Goal: Information Seeking & Learning: Learn about a topic

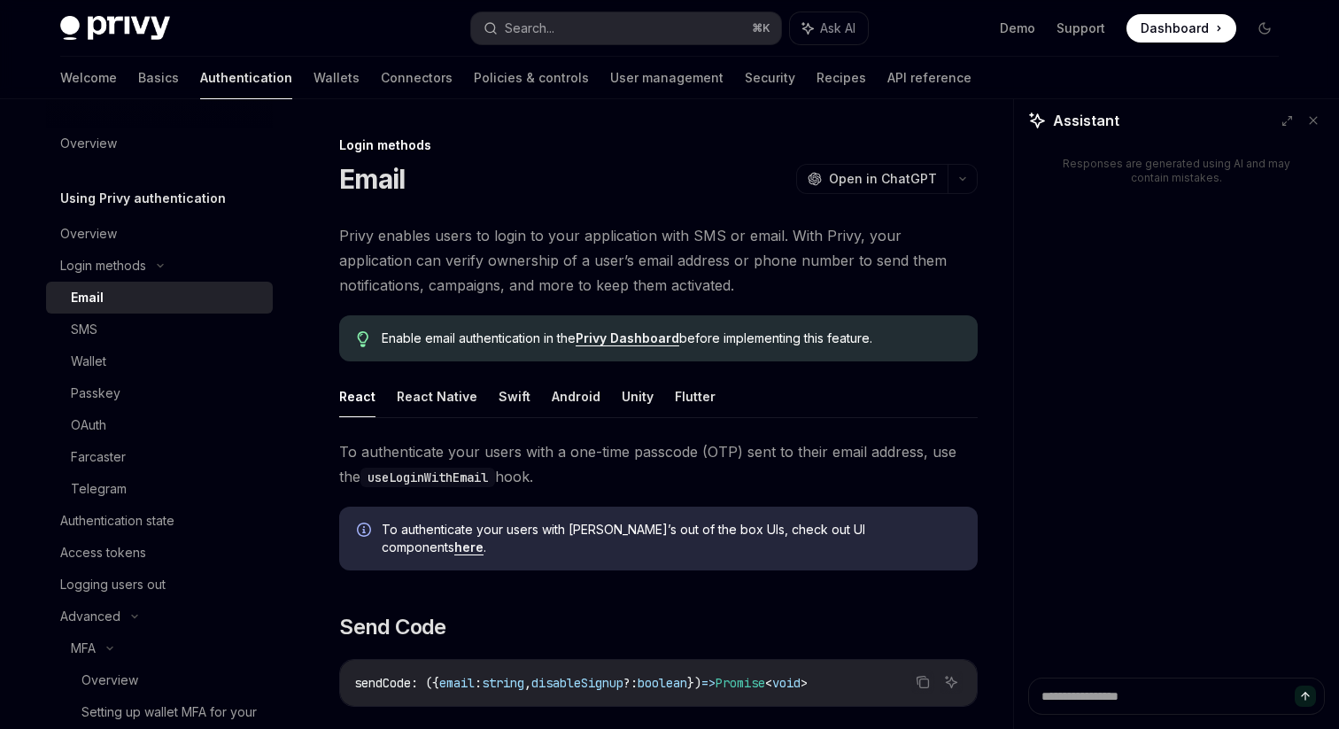
scroll to position [1430, 0]
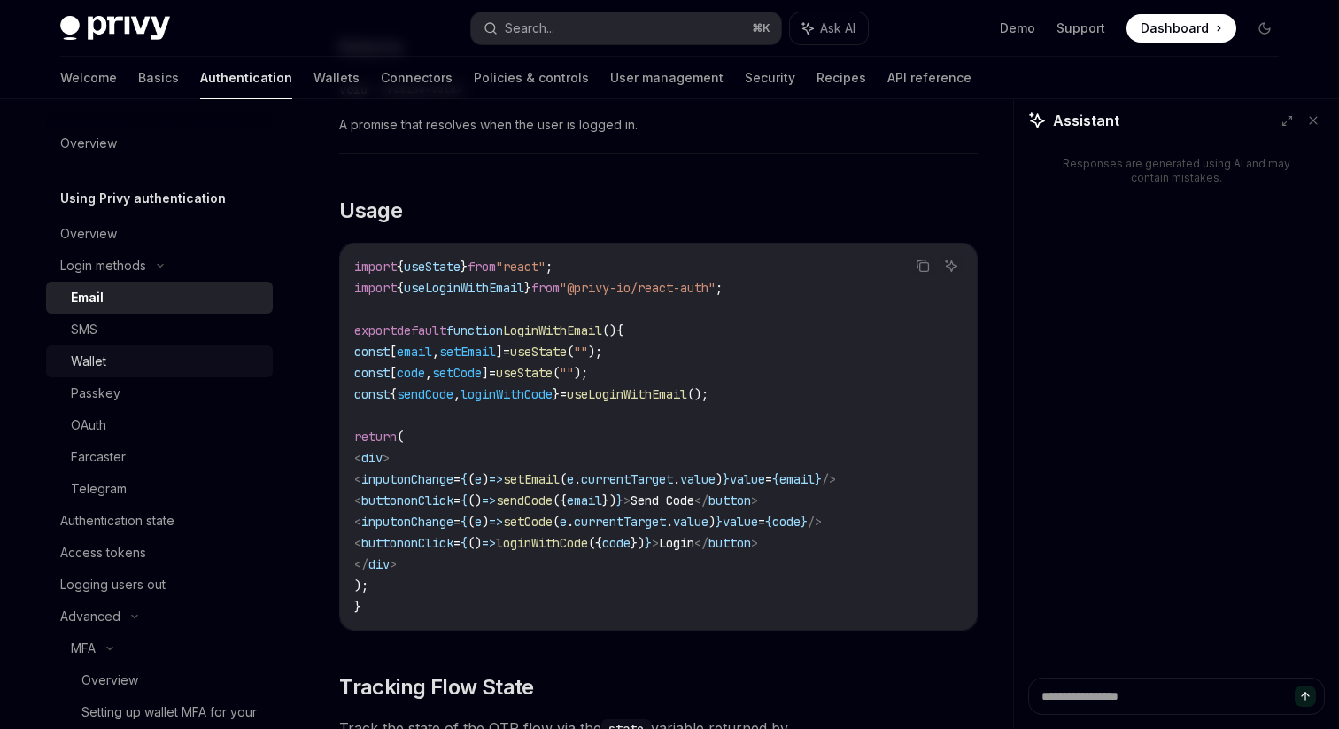
click at [129, 359] on div "Wallet" at bounding box center [166, 361] width 191 height 21
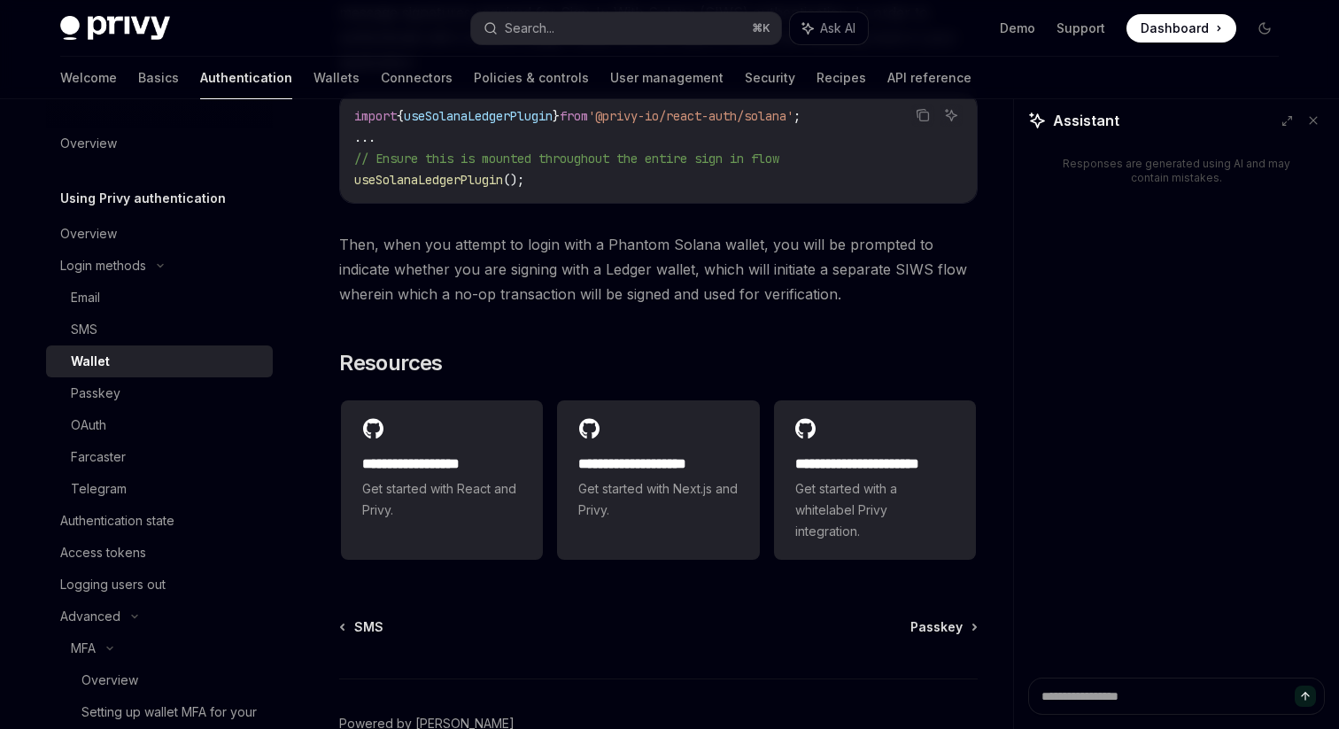
scroll to position [1720, 0]
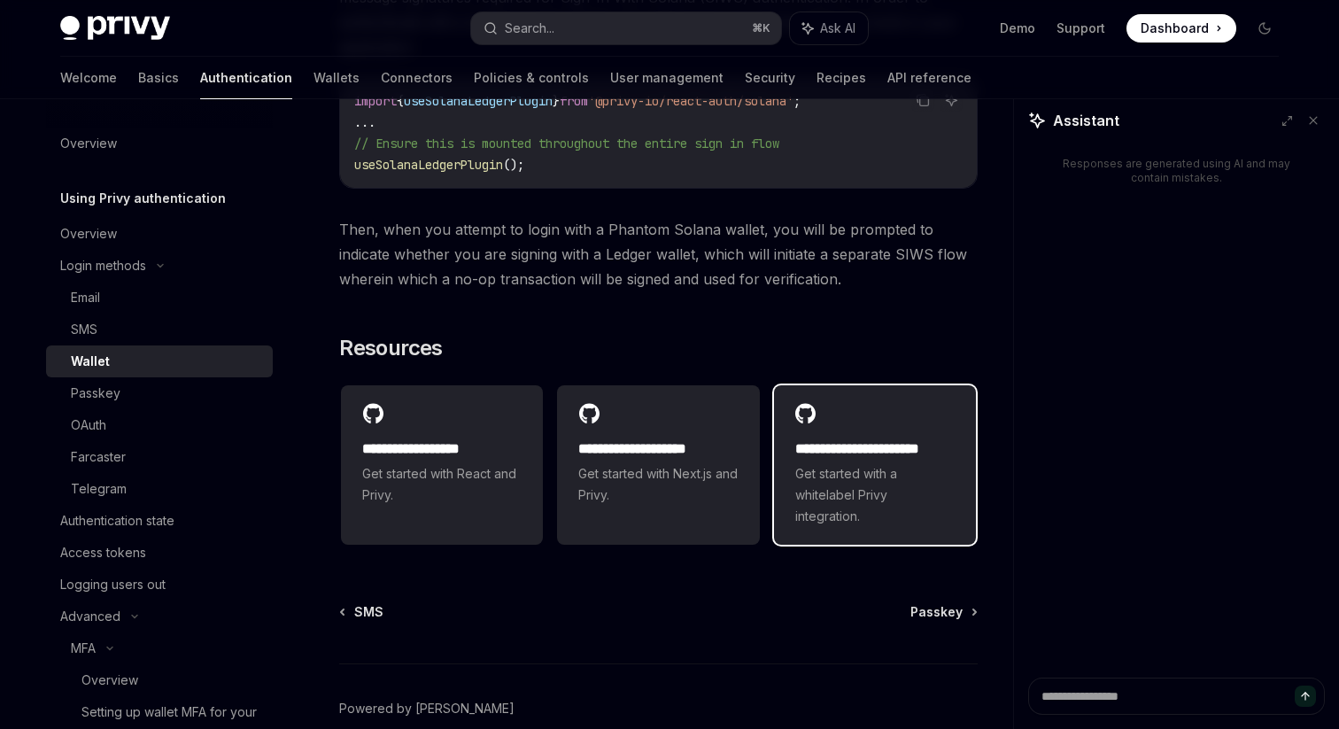
click at [815, 465] on div "**********" at bounding box center [875, 464] width 202 height 159
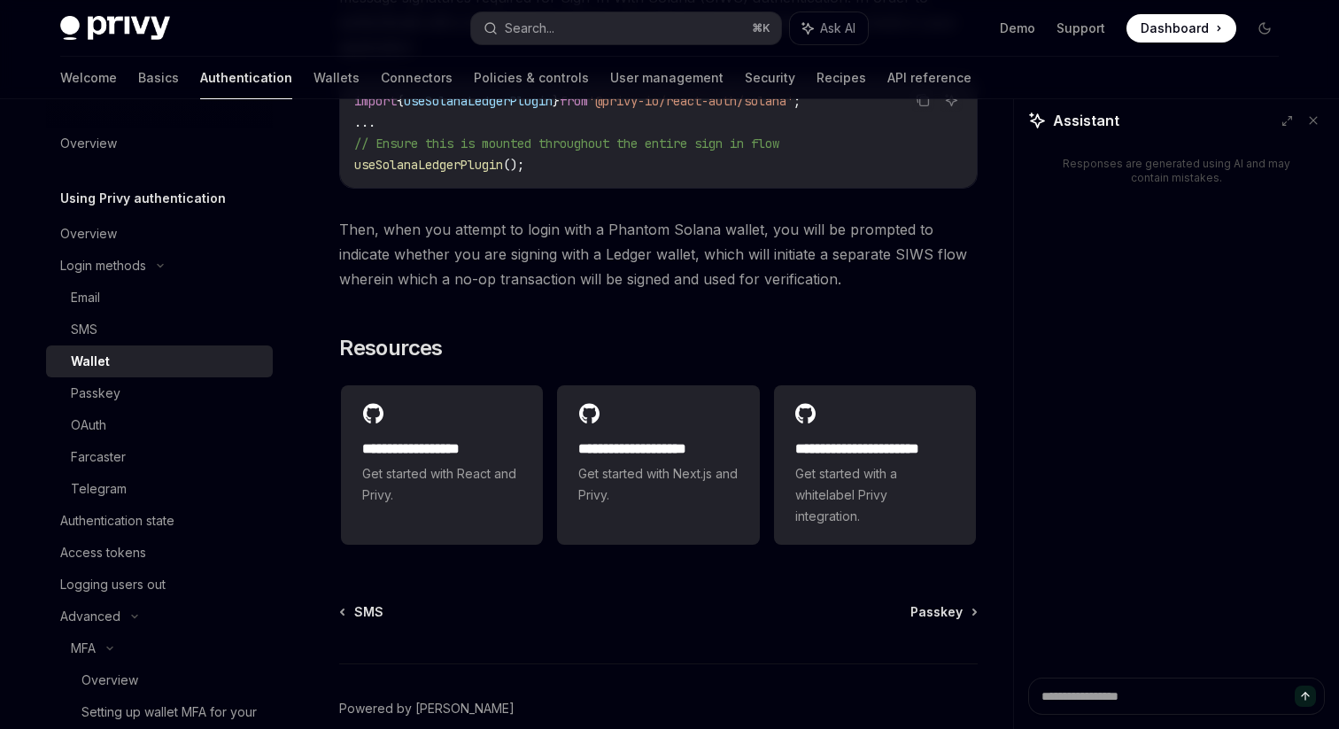
type textarea "*"
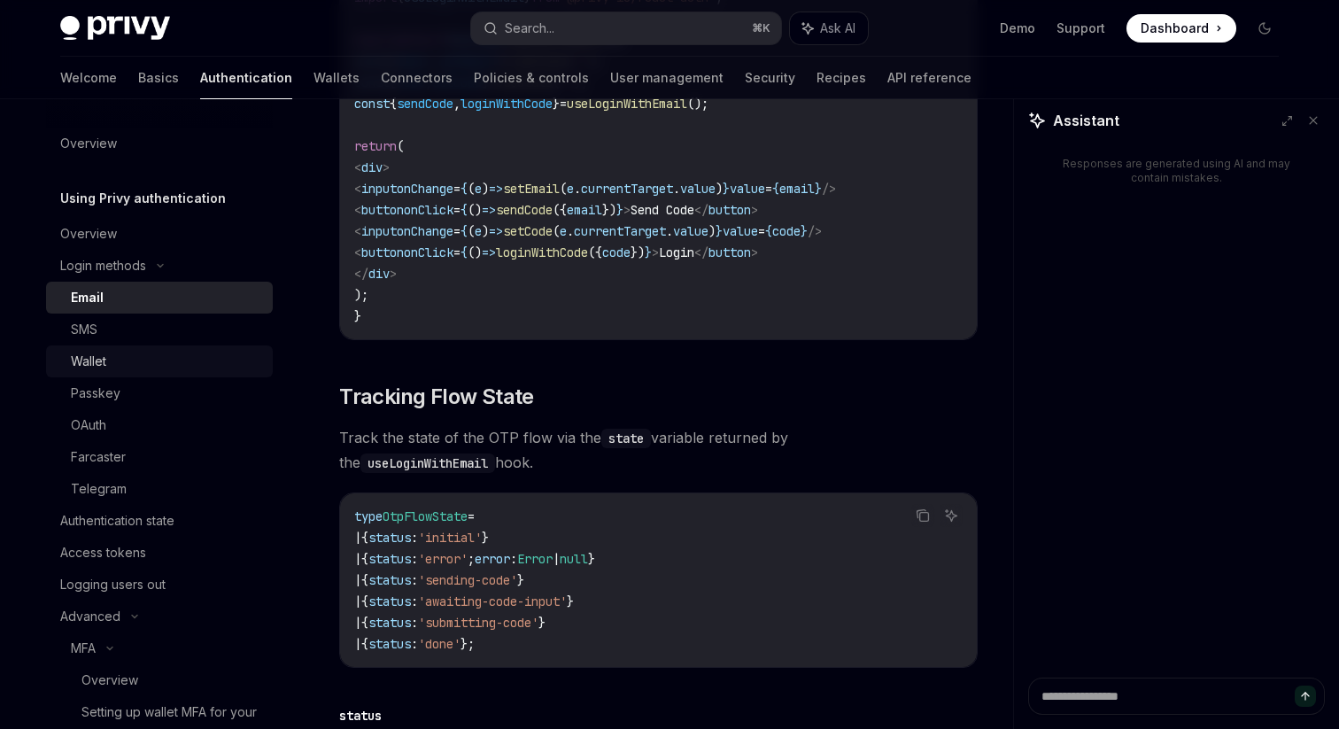
click at [151, 365] on div "Wallet" at bounding box center [166, 361] width 191 height 21
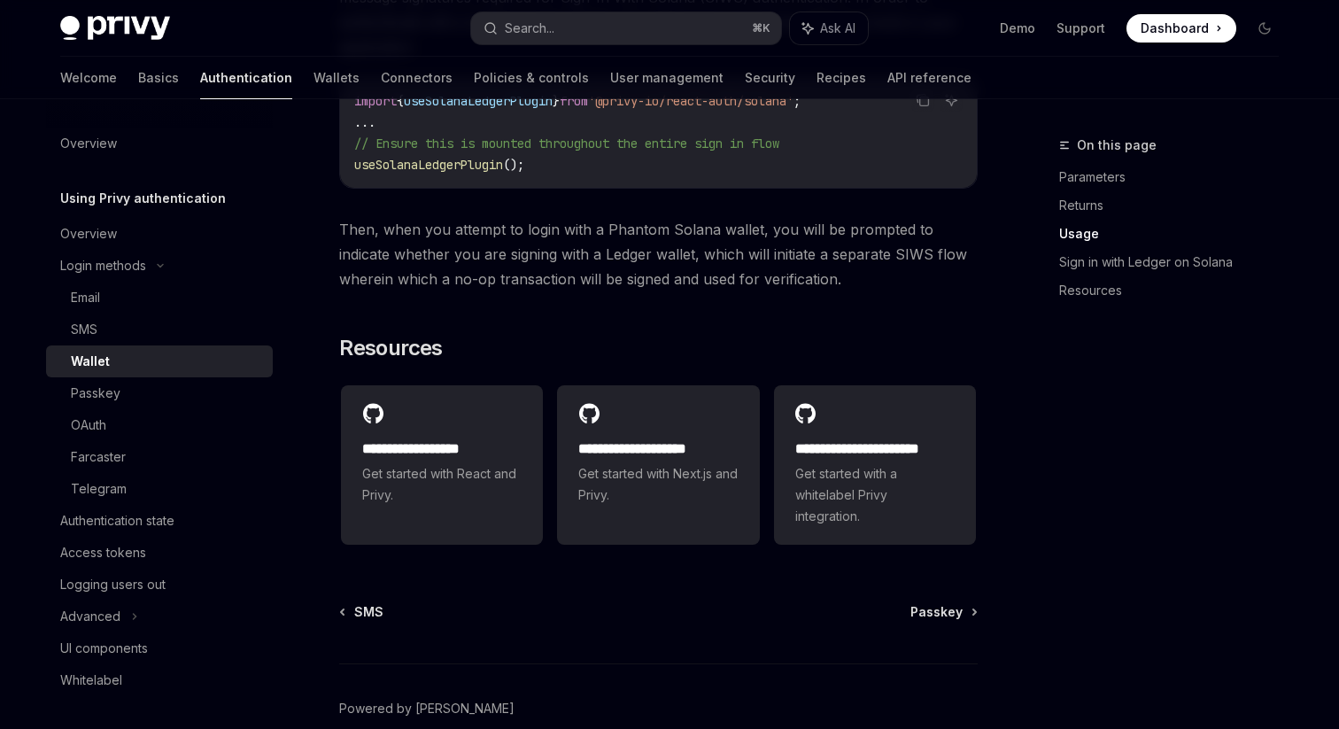
scroll to position [1847, 0]
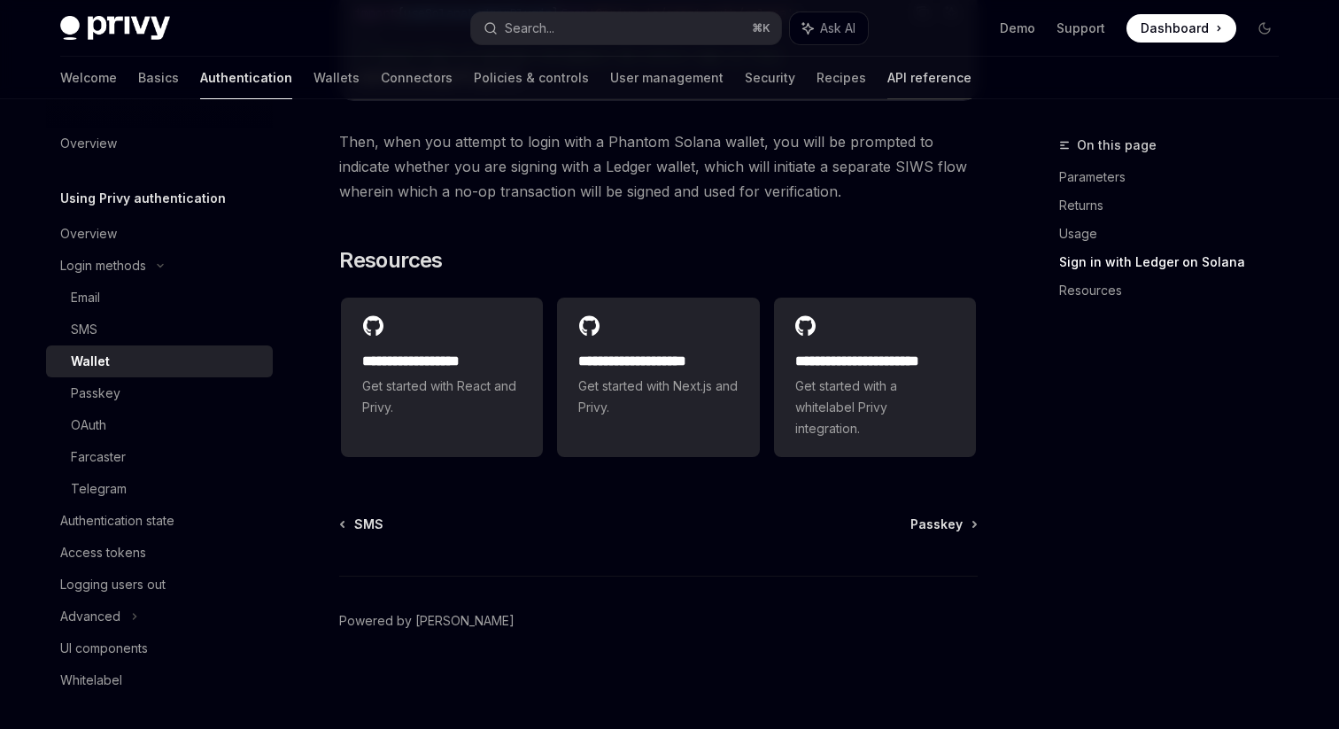
click at [887, 90] on link "API reference" at bounding box center [929, 78] width 84 height 42
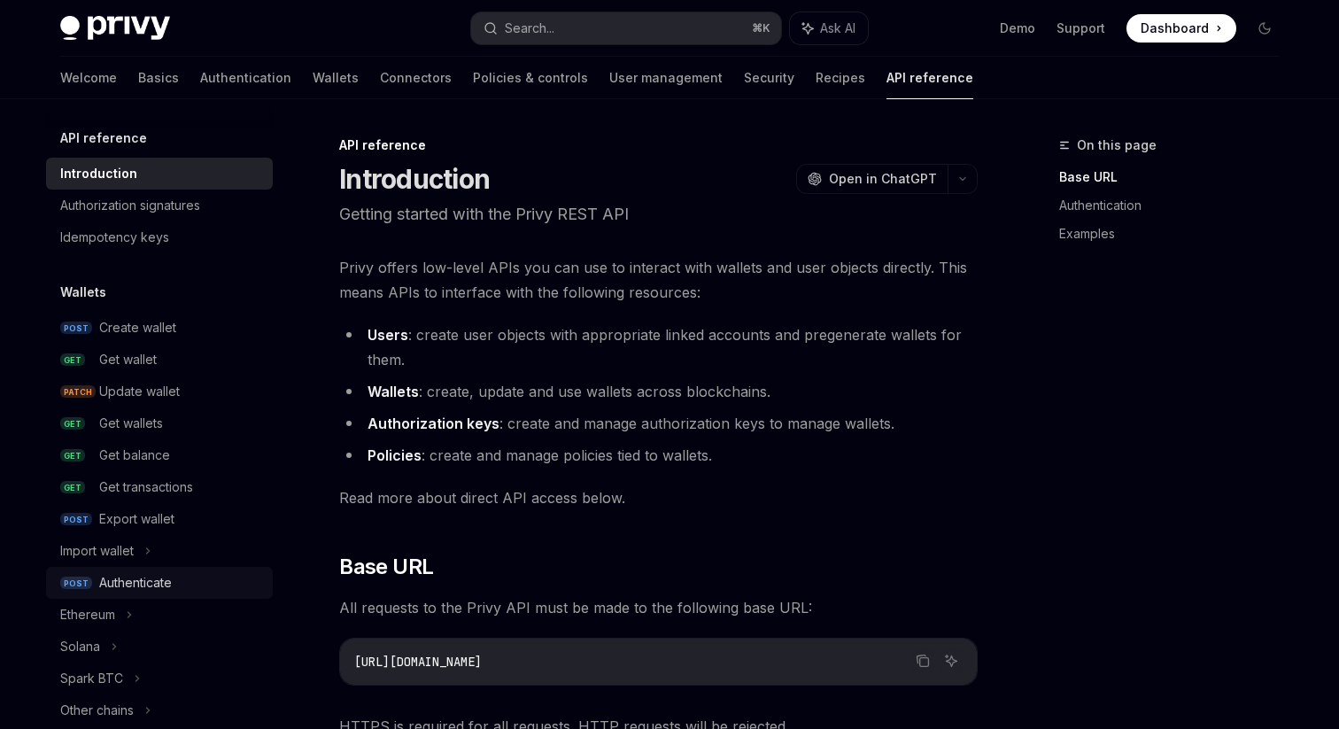
click at [148, 591] on div "Authenticate" at bounding box center [135, 582] width 73 height 21
type textarea "*"
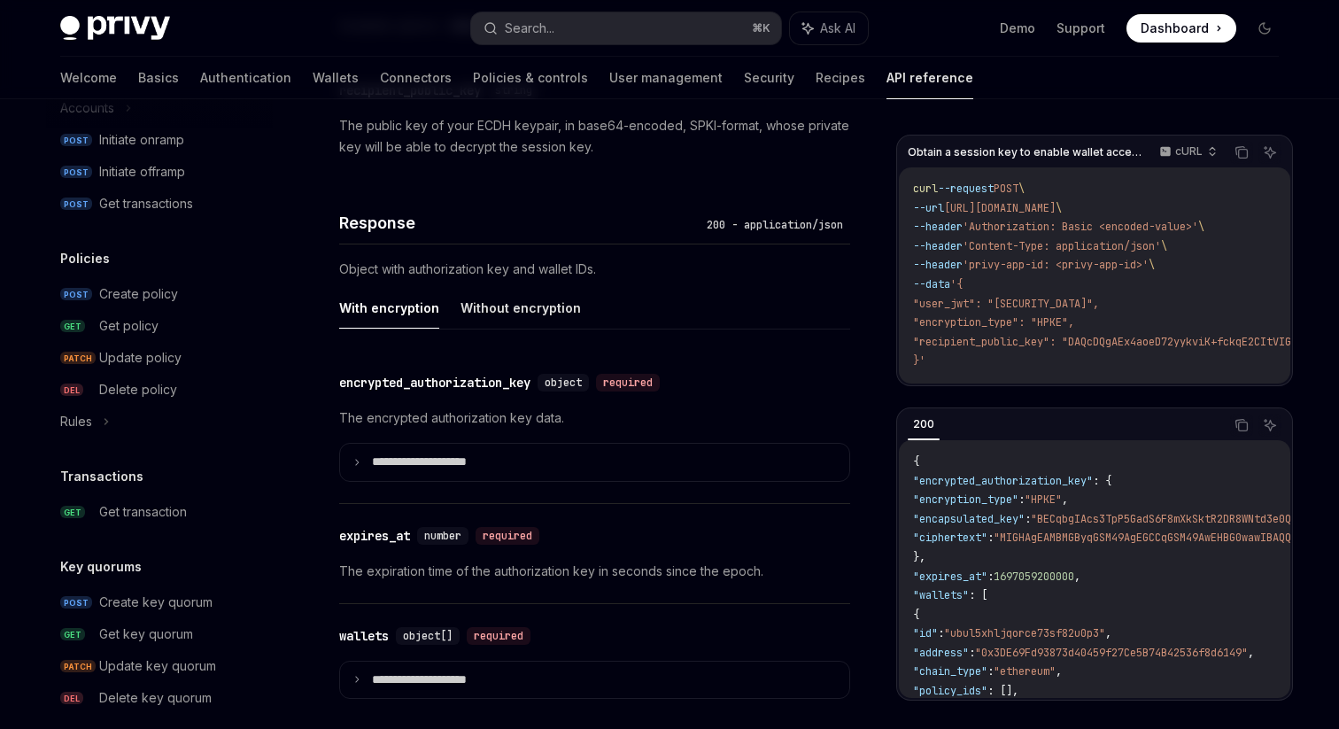
scroll to position [1363, 0]
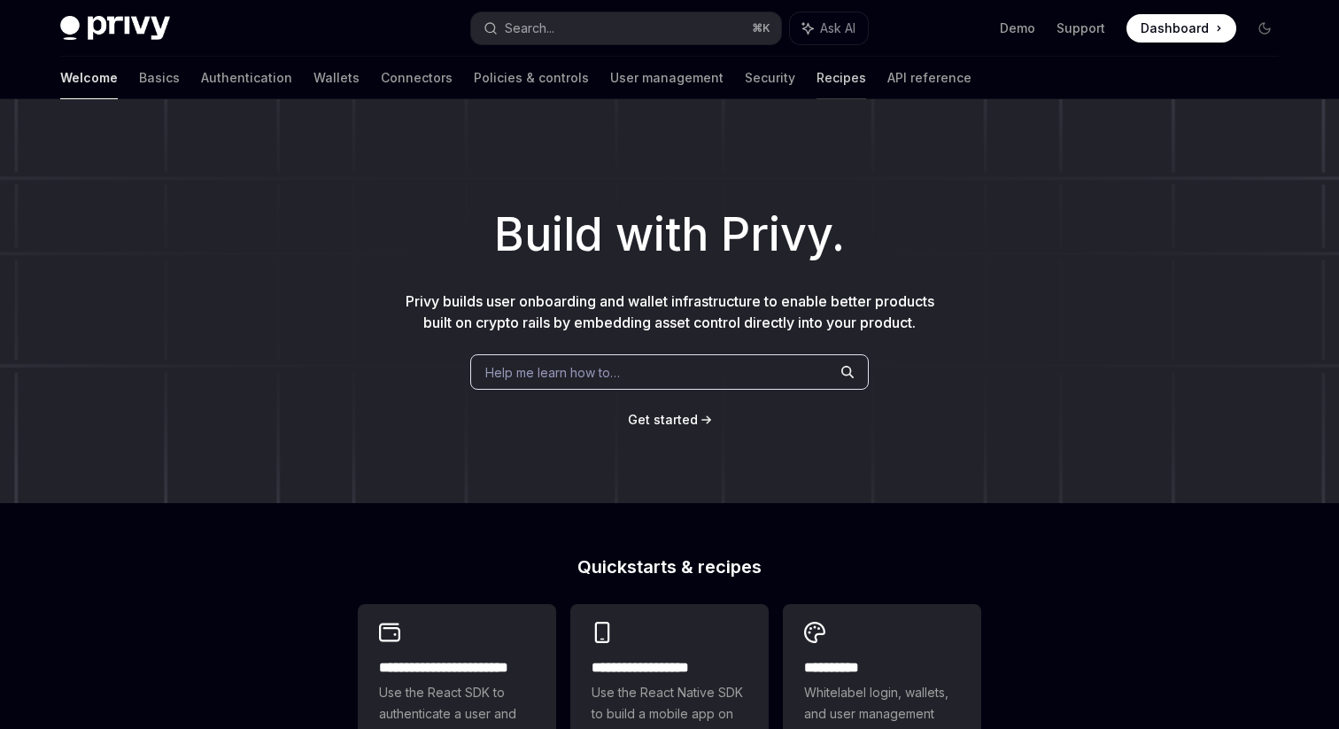
click at [816, 72] on link "Recipes" at bounding box center [841, 78] width 50 height 42
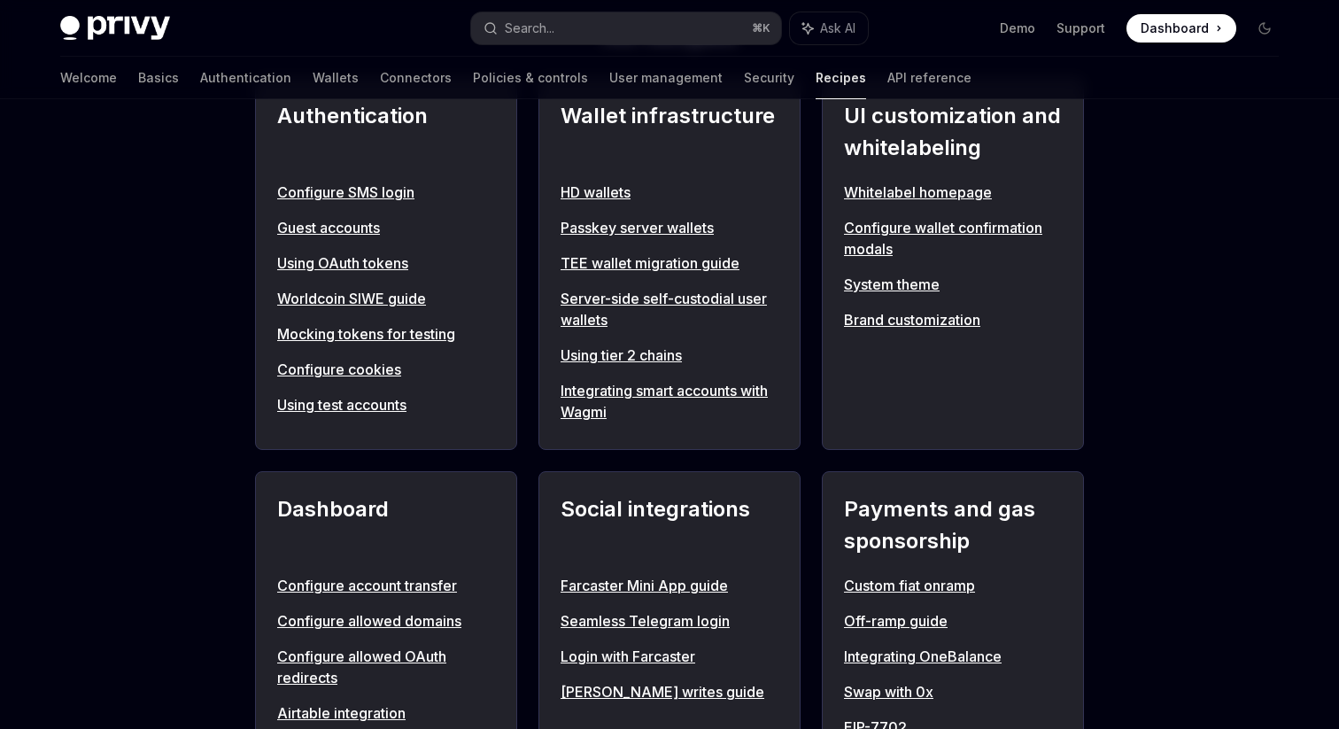
scroll to position [722, 0]
click at [567, 27] on button "Search... ⌘ K" at bounding box center [626, 28] width 310 height 32
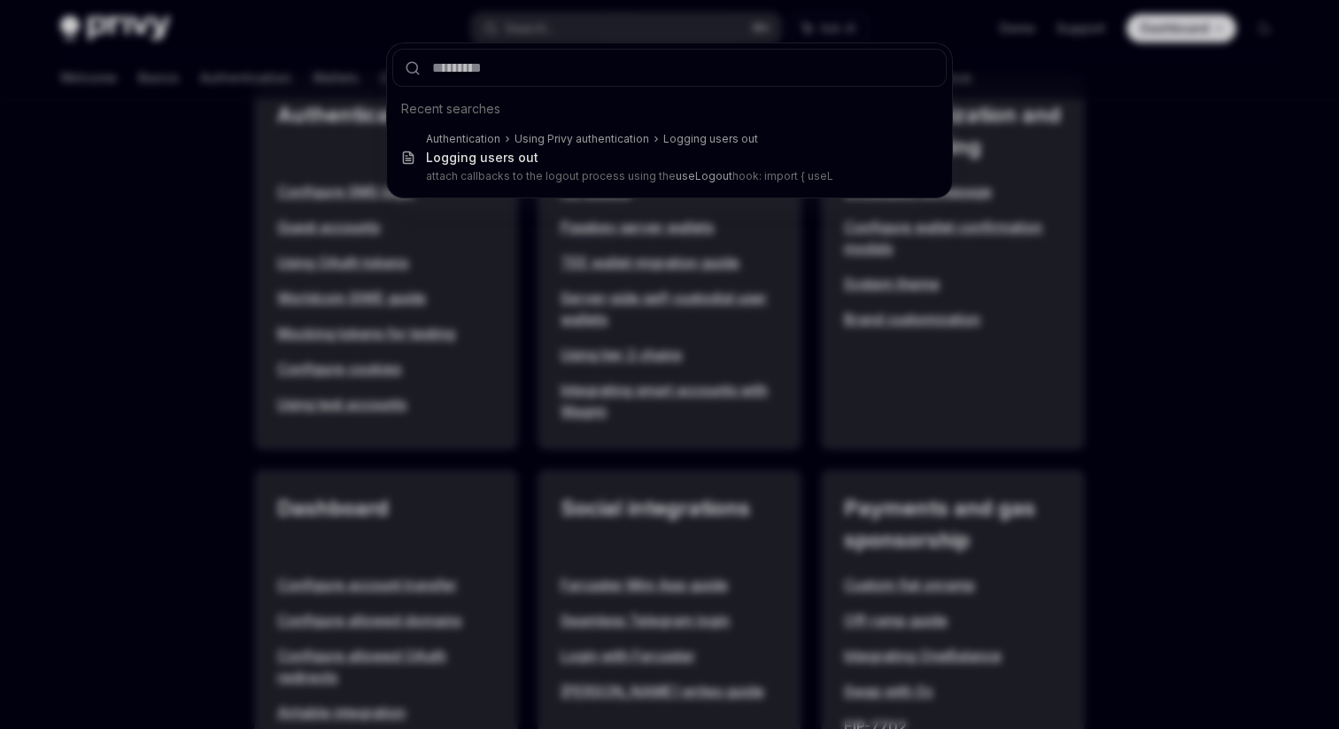
click at [175, 162] on div "Recent searches Authentication Using Privy authentication Logging users out Log…" at bounding box center [669, 364] width 1339 height 729
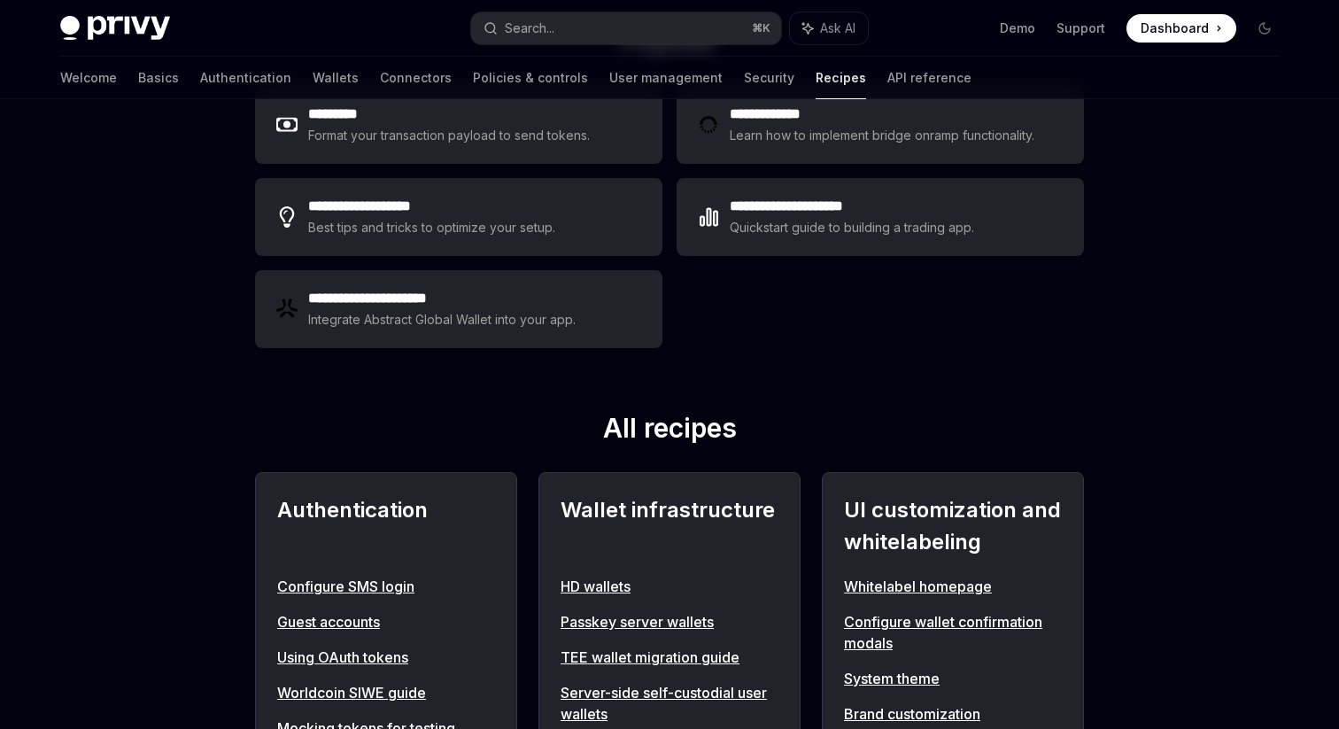
scroll to position [0, 0]
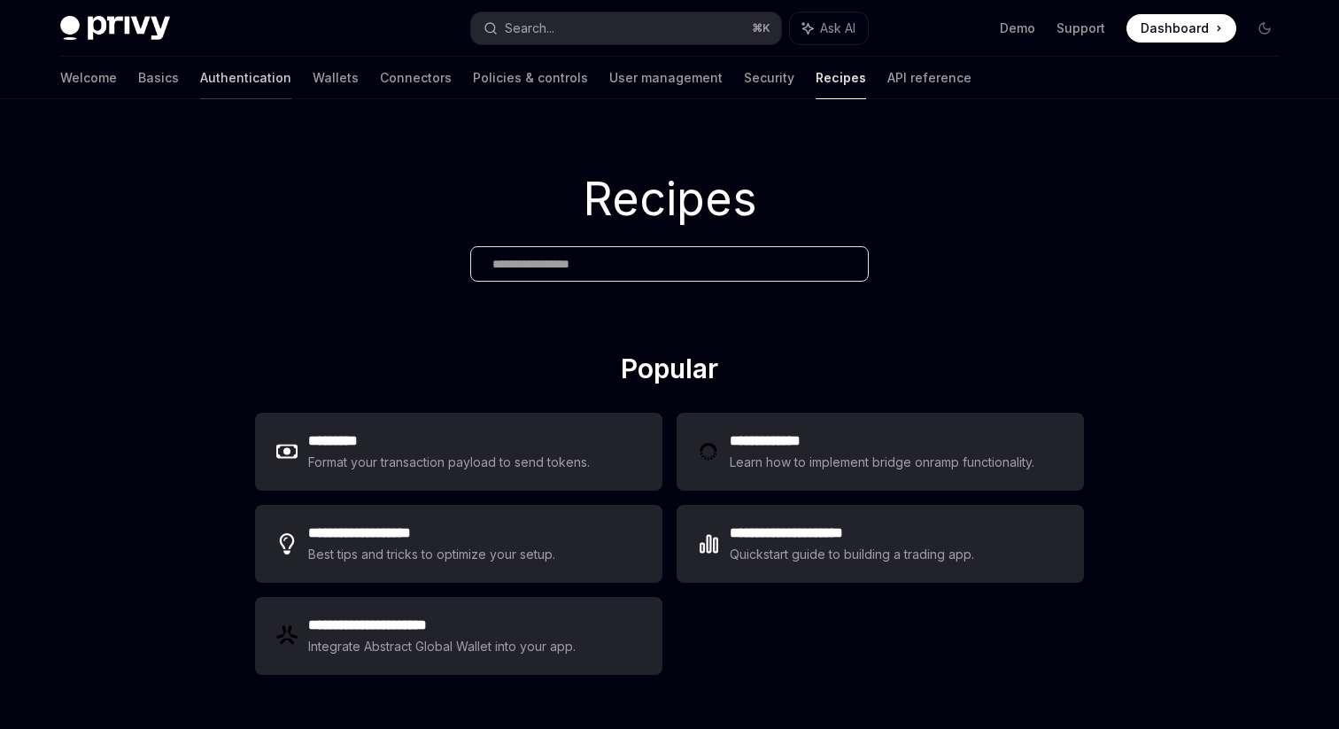
click at [200, 78] on link "Authentication" at bounding box center [245, 78] width 91 height 42
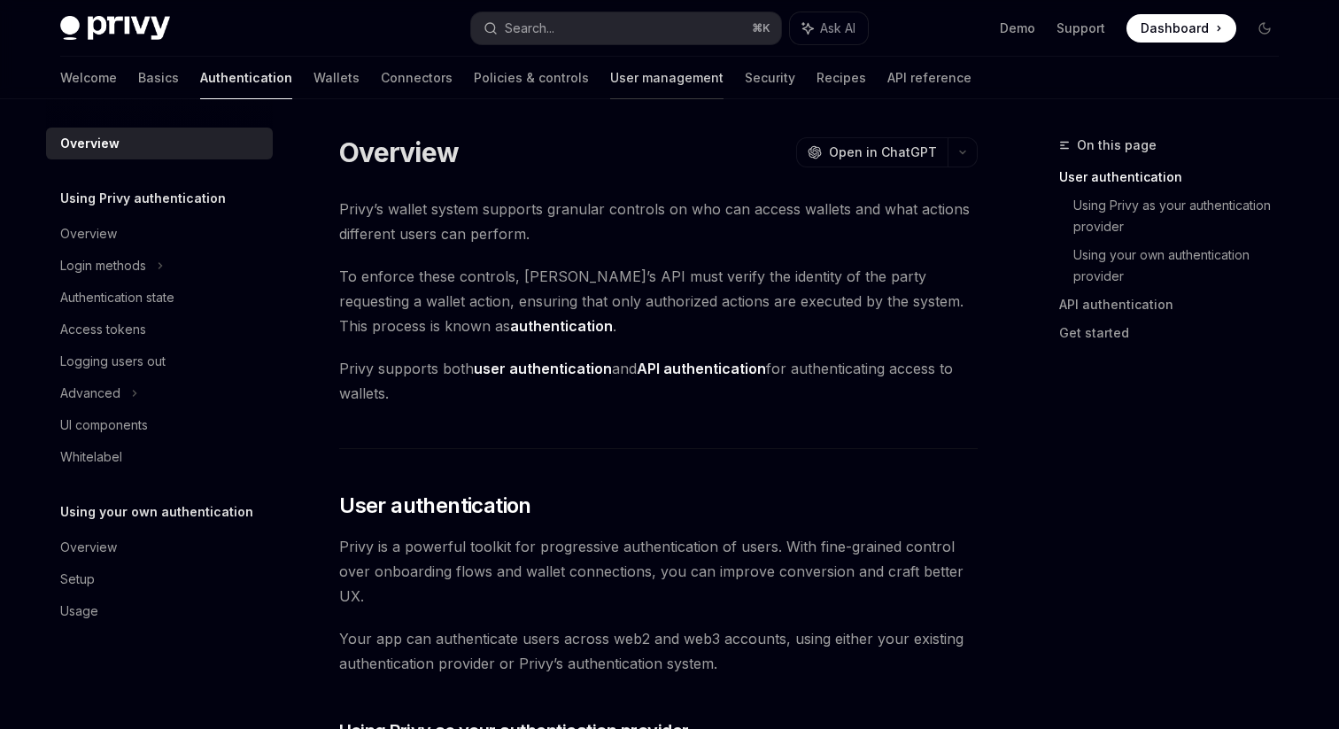
click at [610, 79] on link "User management" at bounding box center [666, 78] width 113 height 42
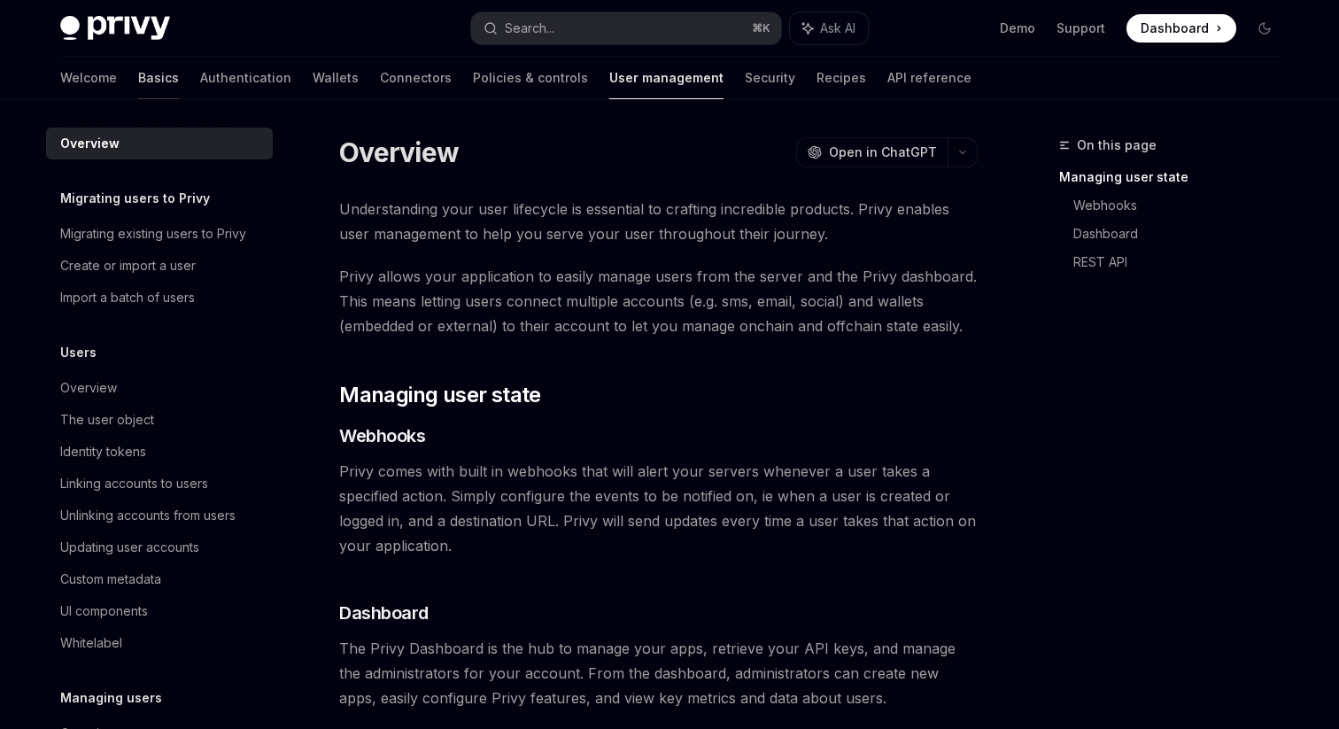
click at [138, 74] on link "Basics" at bounding box center [158, 78] width 41 height 42
type textarea "*"
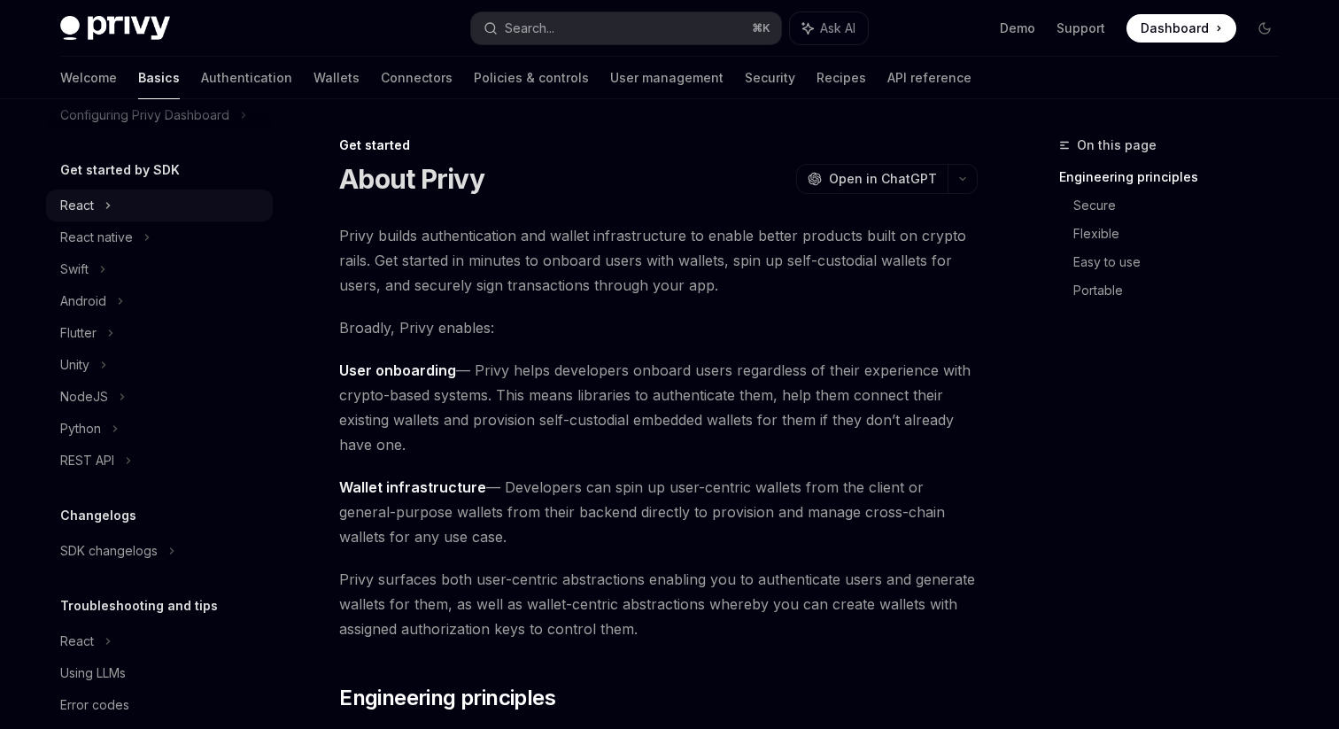
scroll to position [181, 0]
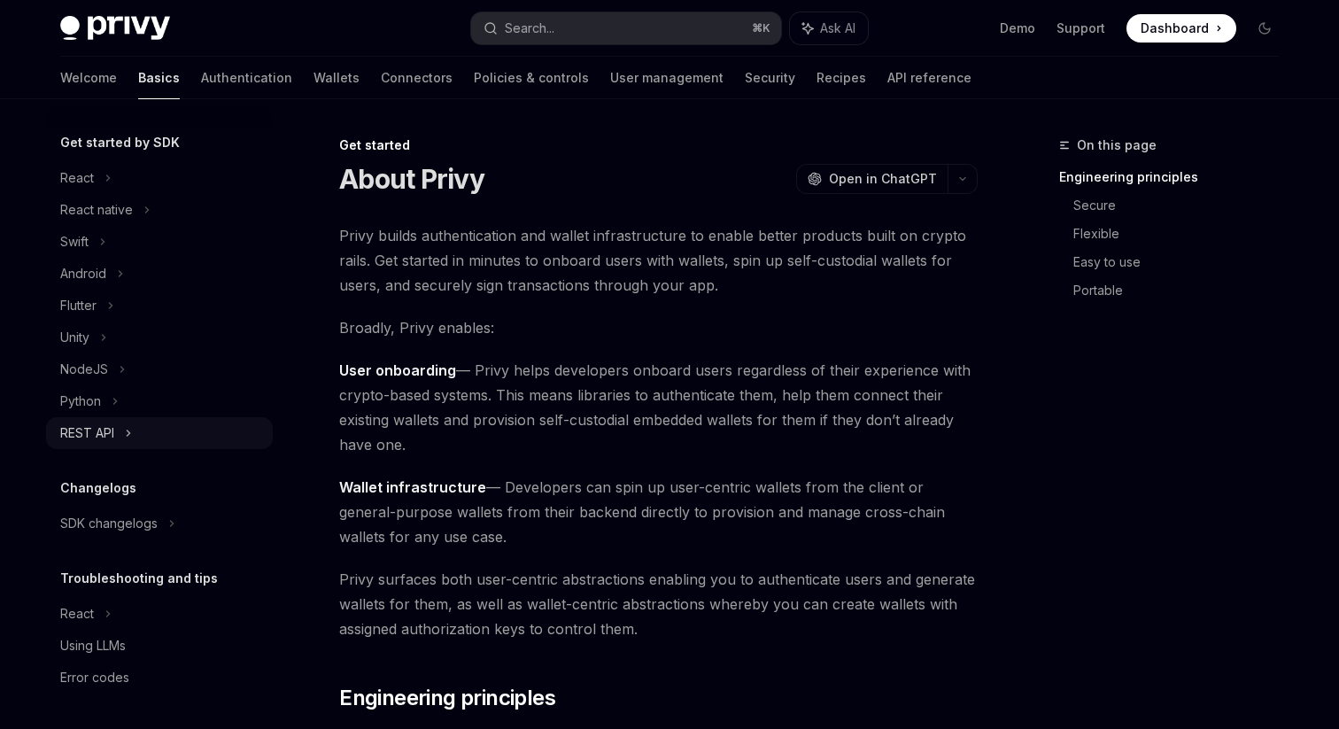
click at [138, 437] on div "REST API" at bounding box center [159, 433] width 227 height 32
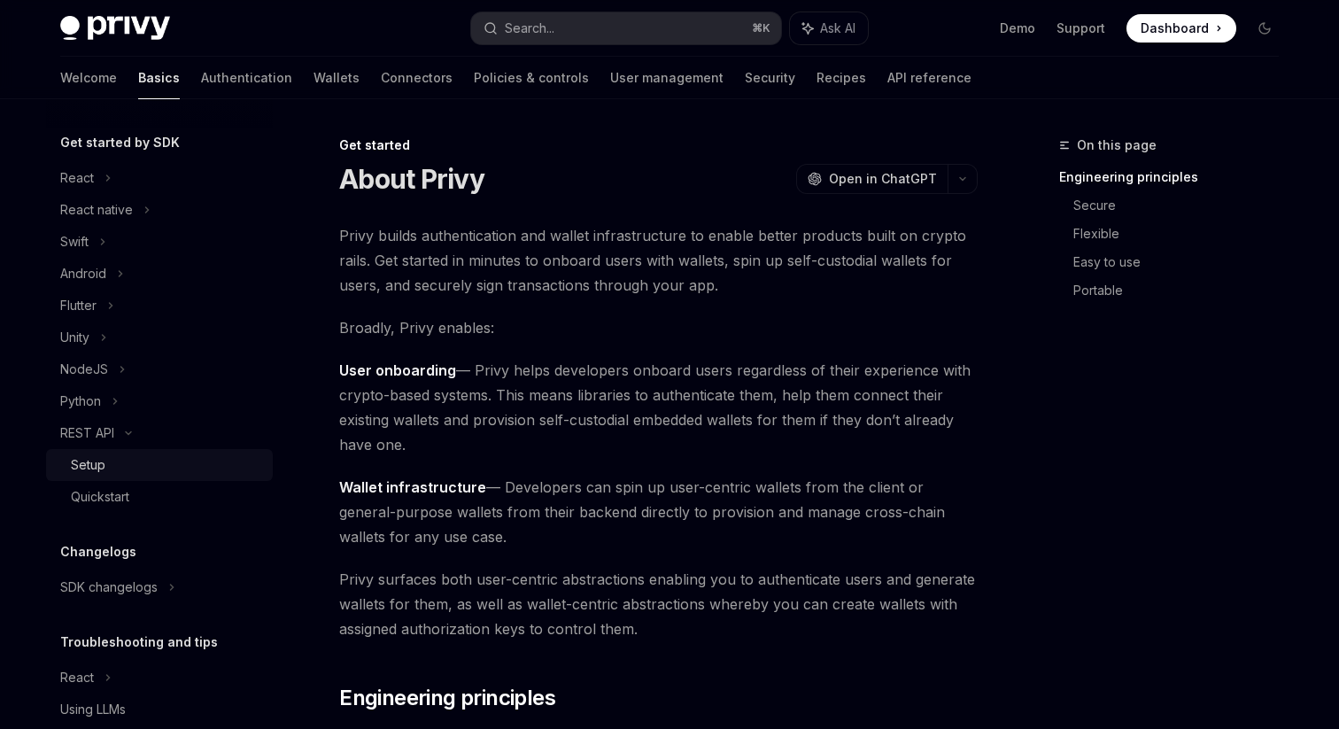
click at [127, 466] on div "Setup" at bounding box center [166, 464] width 191 height 21
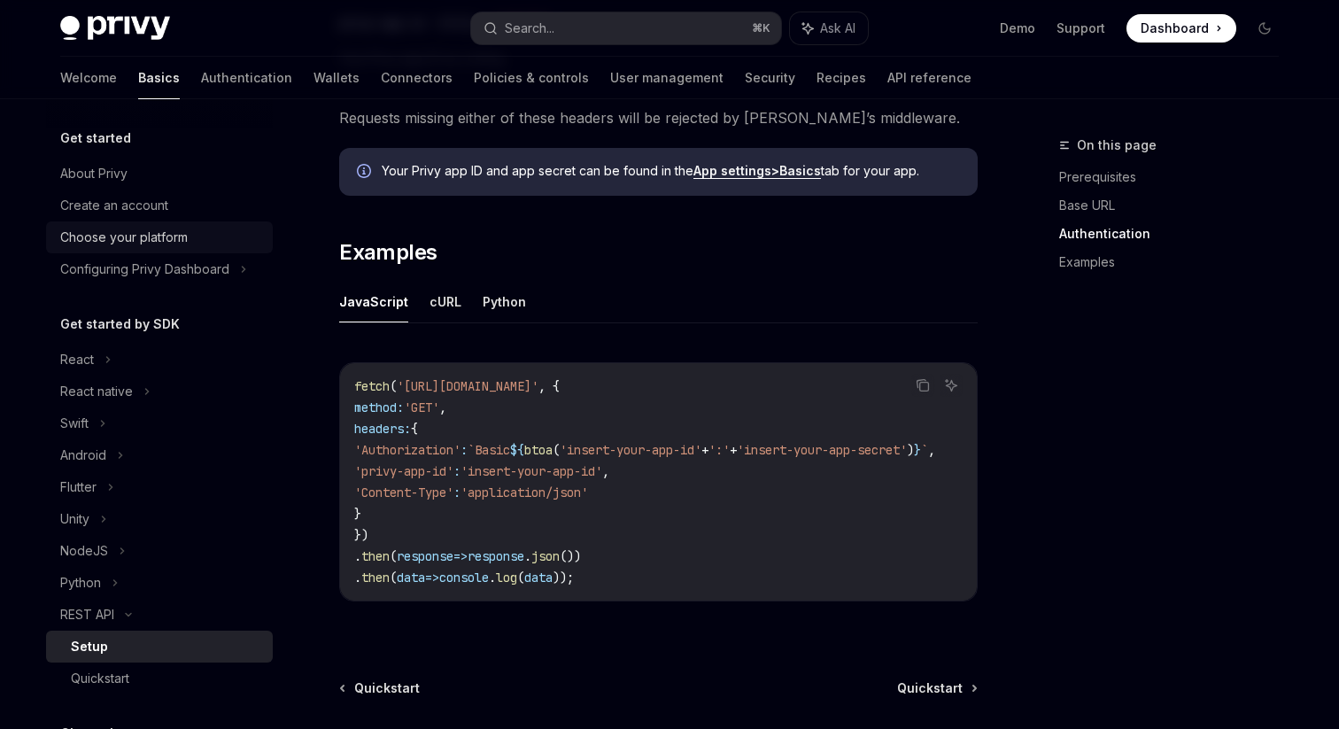
scroll to position [767, 0]
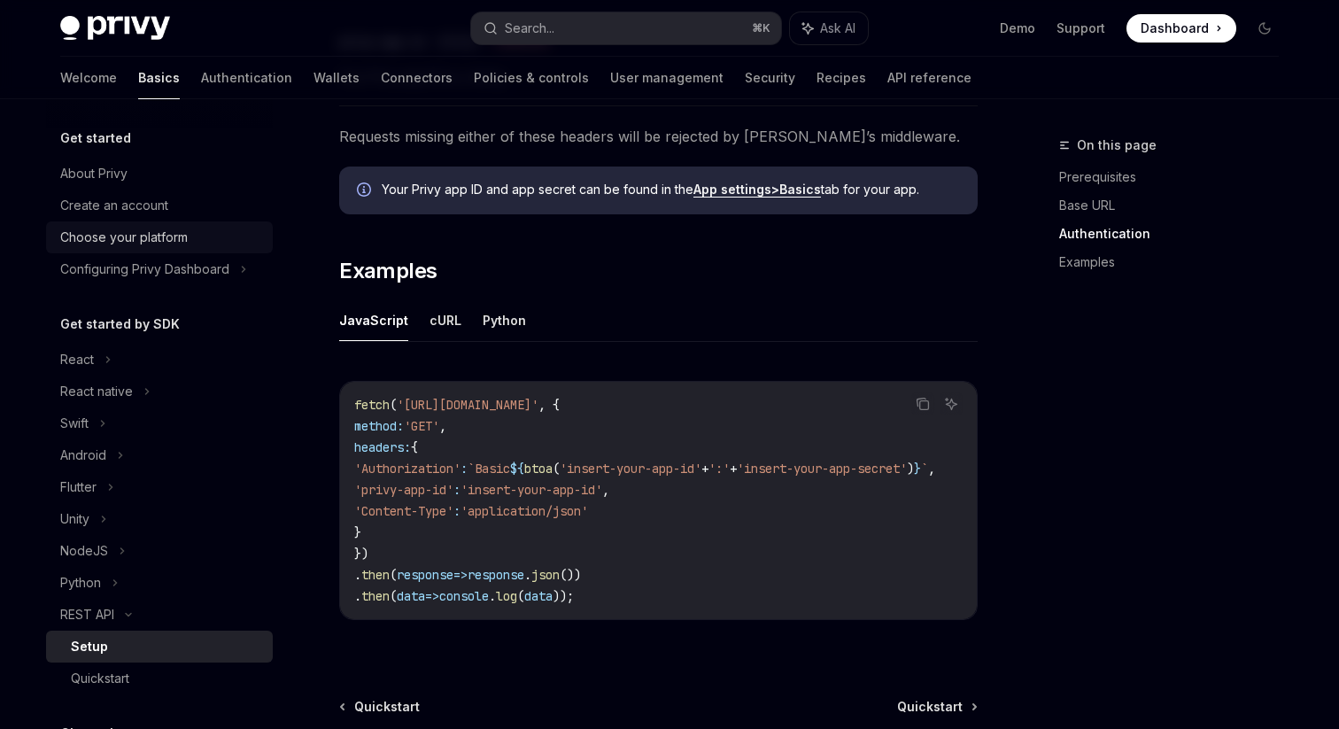
click at [174, 228] on div "Choose your platform" at bounding box center [123, 237] width 127 height 21
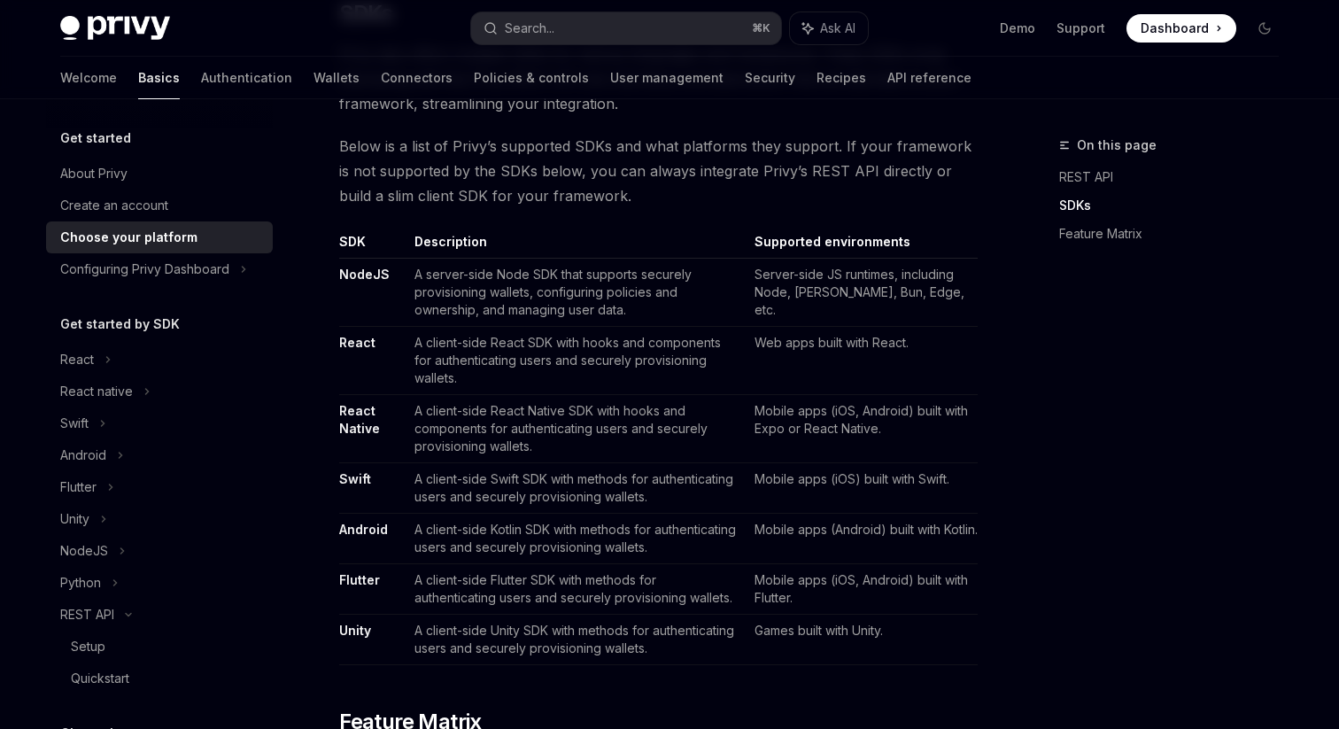
scroll to position [989, 0]
click at [364, 337] on link "React" at bounding box center [357, 341] width 36 height 16
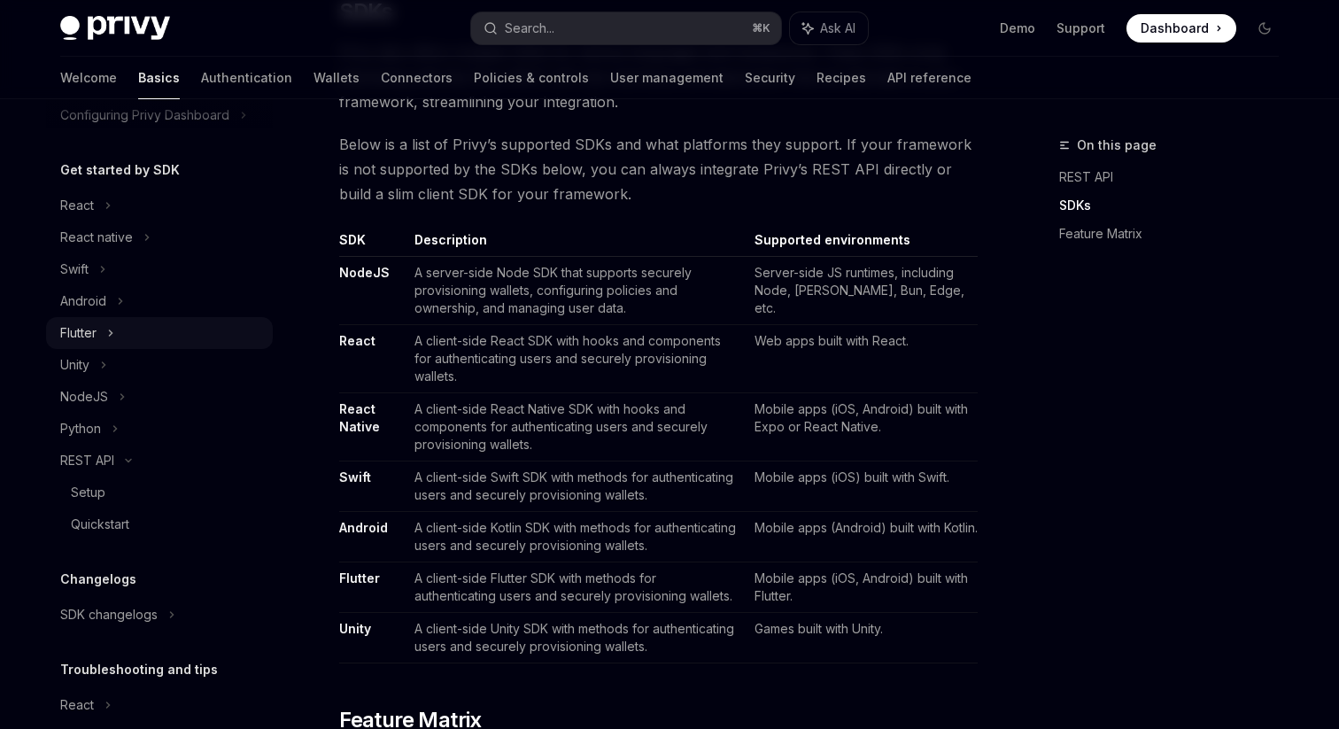
scroll to position [245, 0]
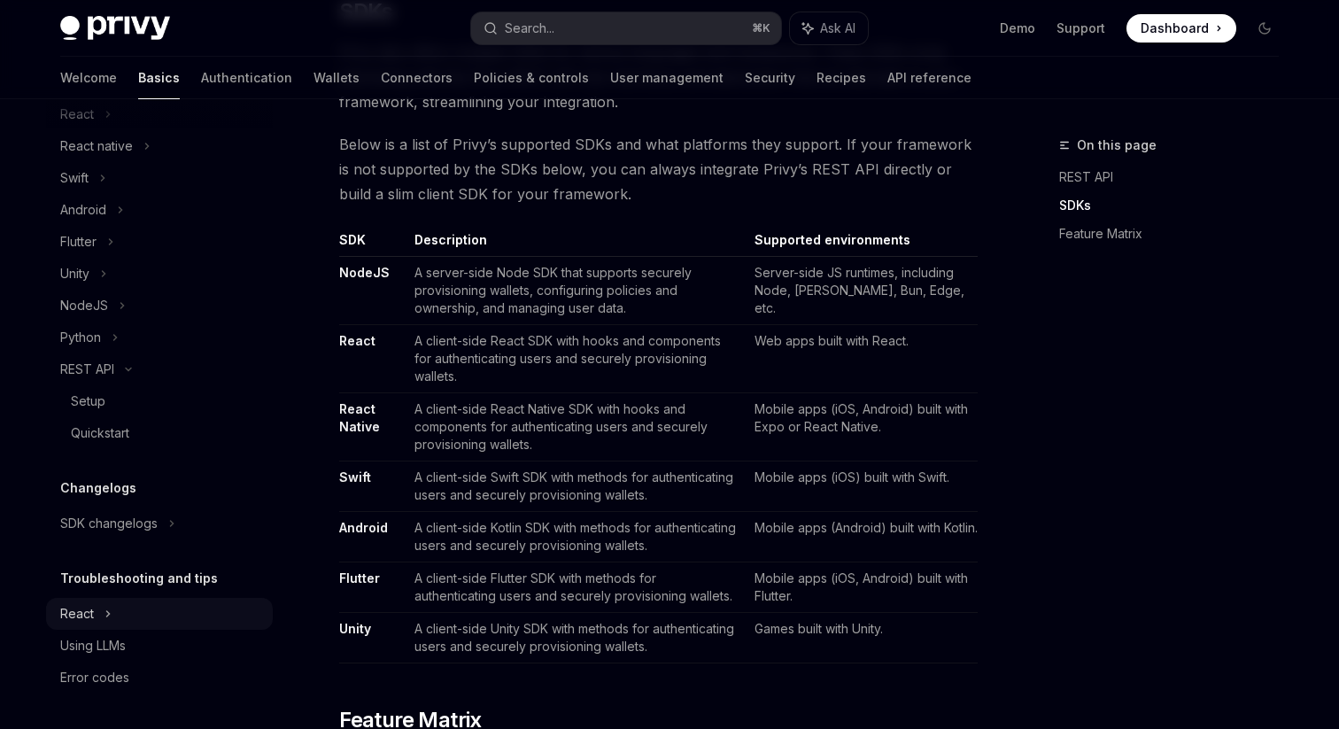
click at [115, 130] on div "React" at bounding box center [159, 114] width 227 height 32
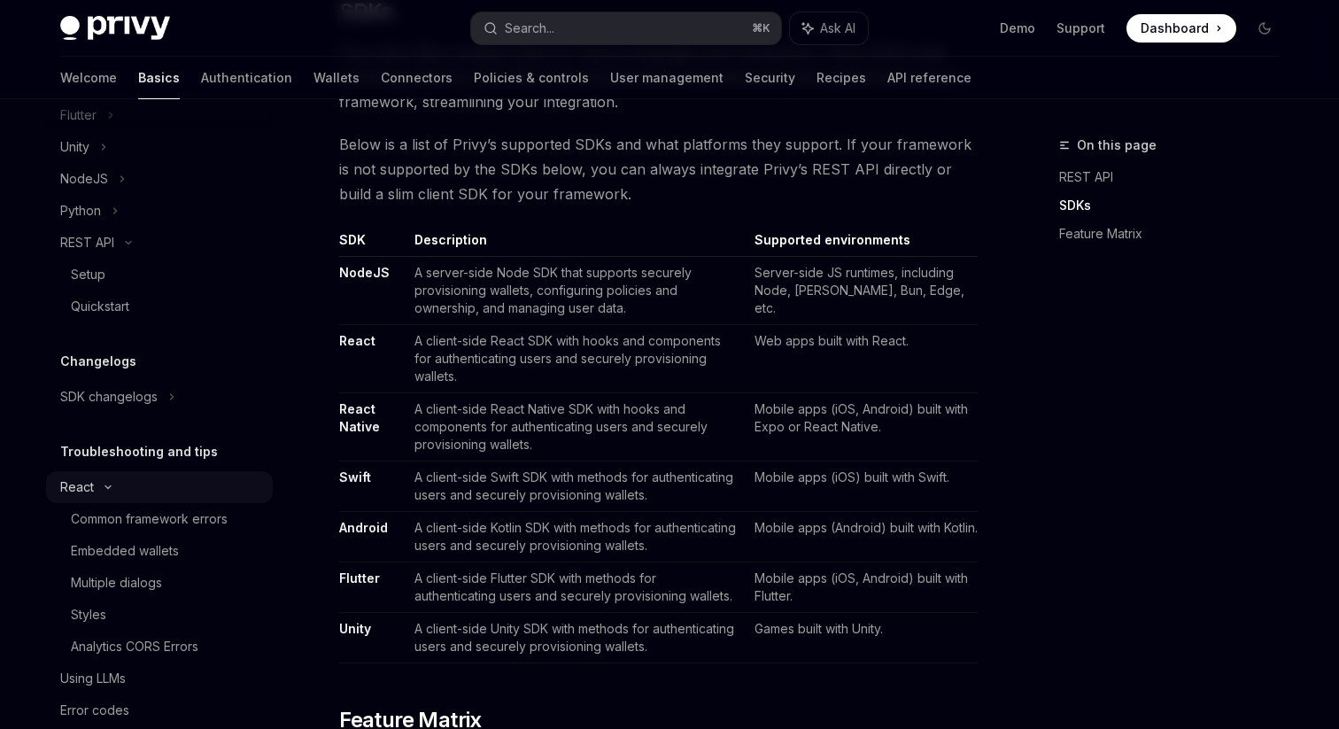
scroll to position [405, 0]
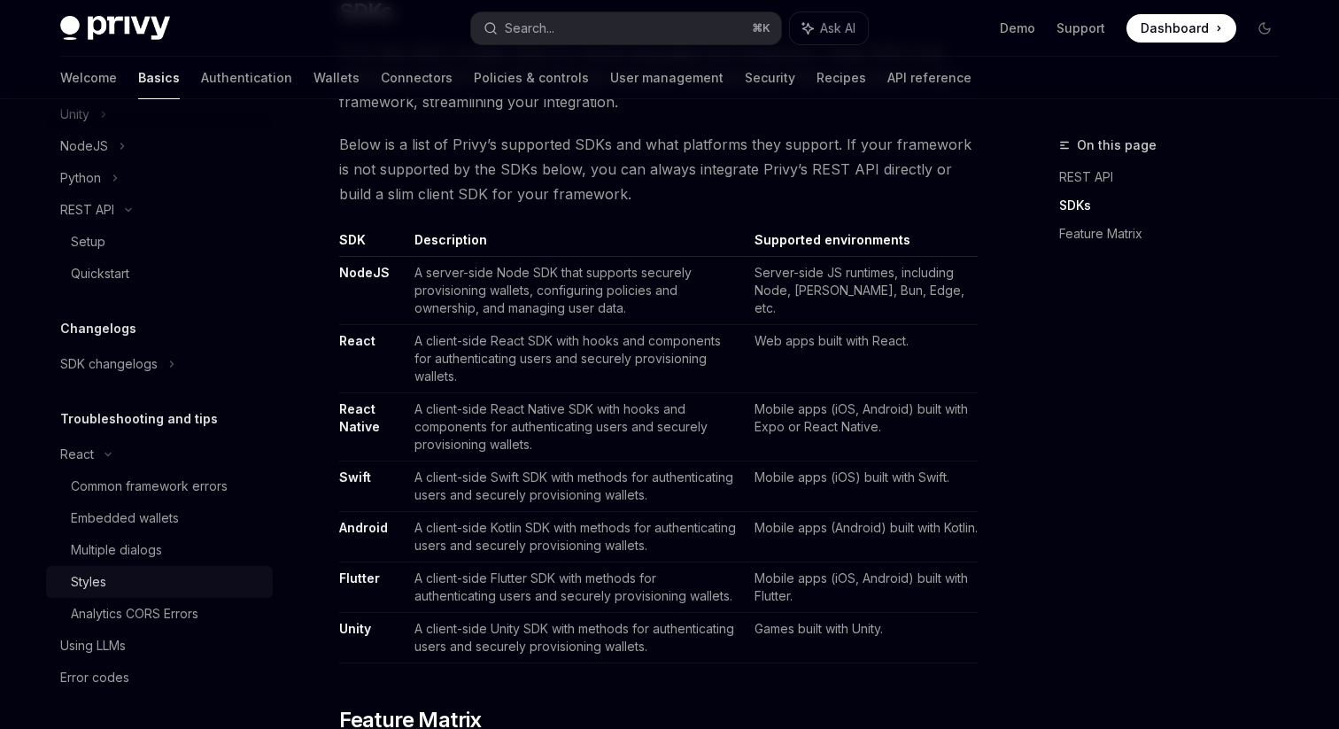
click at [155, 584] on div "Styles" at bounding box center [166, 581] width 191 height 21
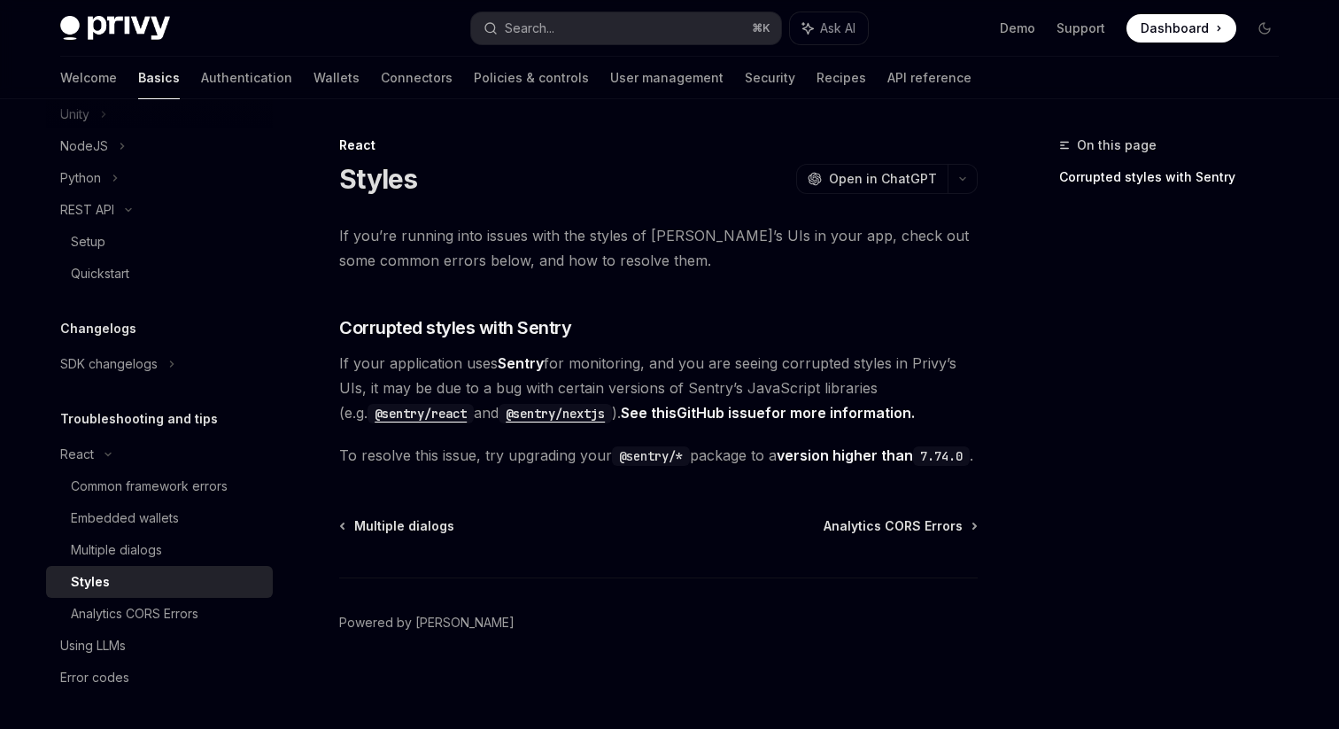
click at [570, 259] on span "If you’re running into issues with the styles of Privy’s UIs in your app, check…" at bounding box center [658, 248] width 638 height 50
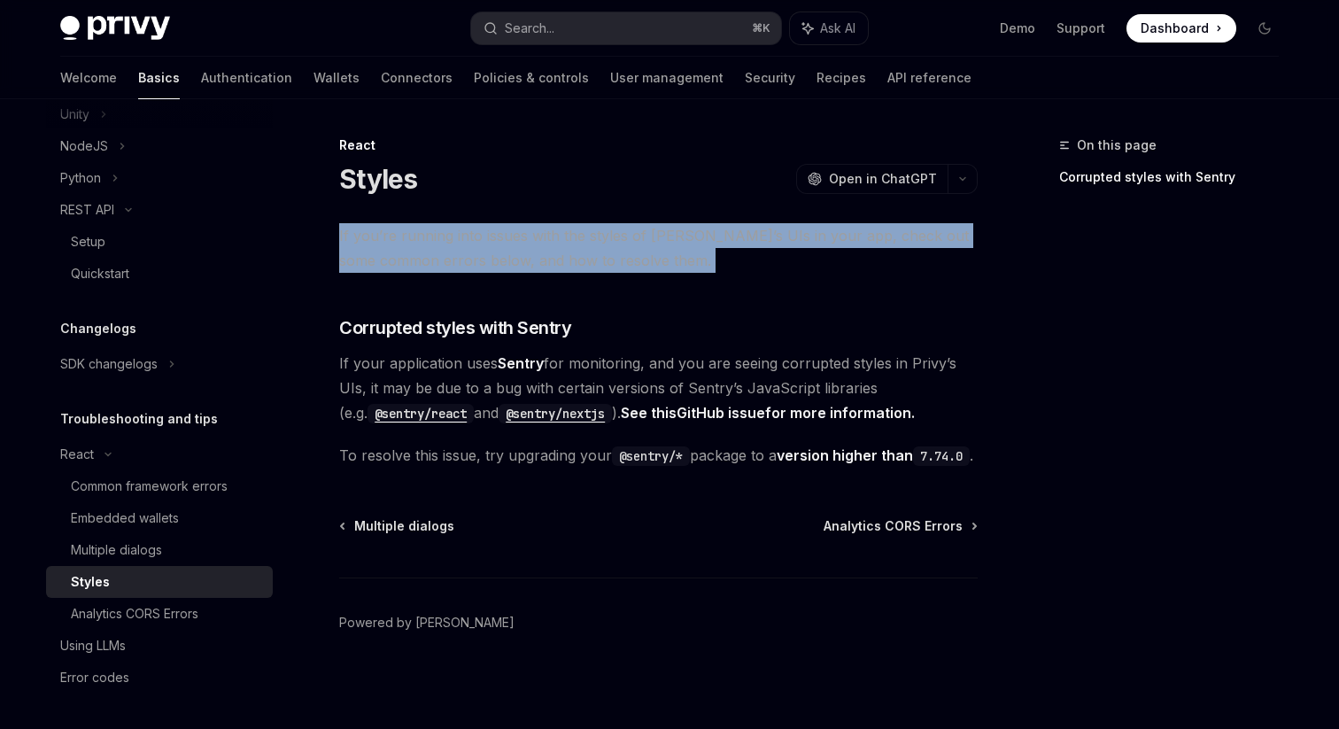
click at [570, 259] on span "If you’re running into issues with the styles of Privy’s UIs in your app, check…" at bounding box center [658, 248] width 638 height 50
click at [618, 271] on span "If you’re running into issues with the styles of Privy’s UIs in your app, check…" at bounding box center [658, 248] width 638 height 50
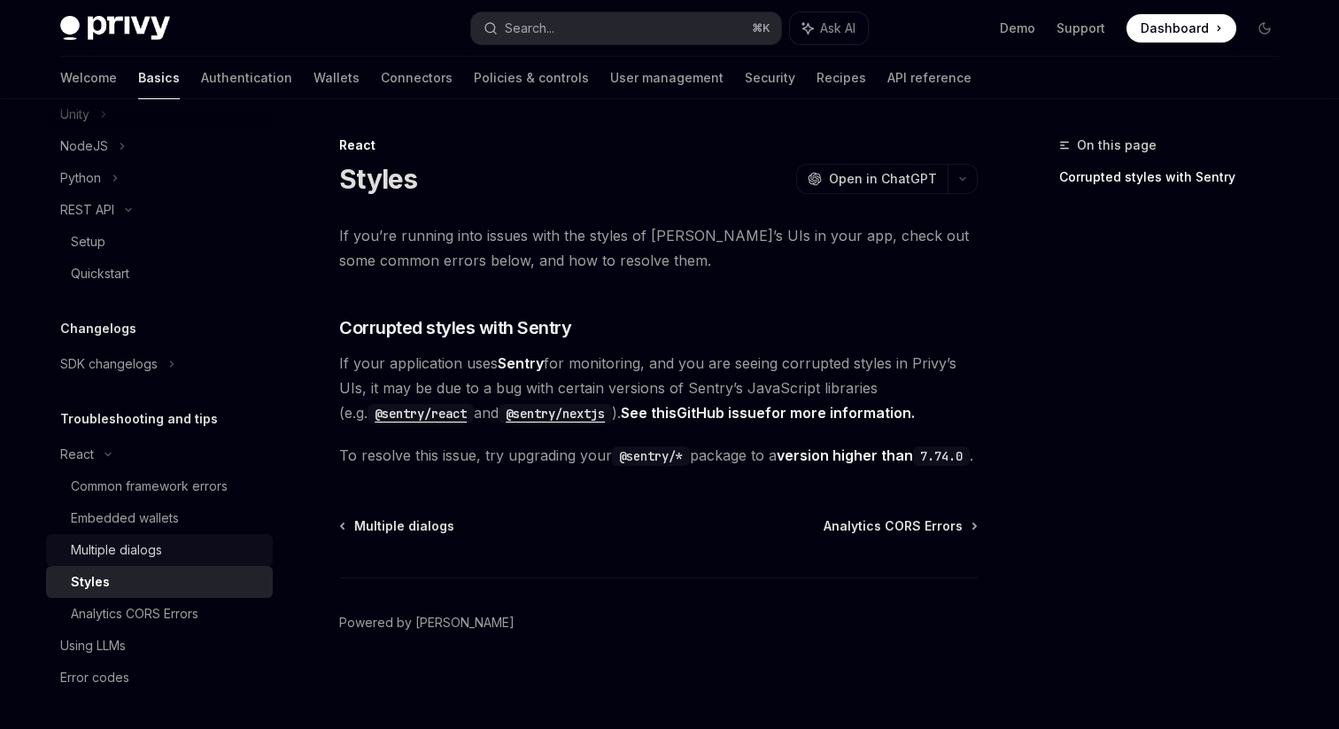
click at [186, 545] on div "Multiple dialogs" at bounding box center [166, 549] width 191 height 21
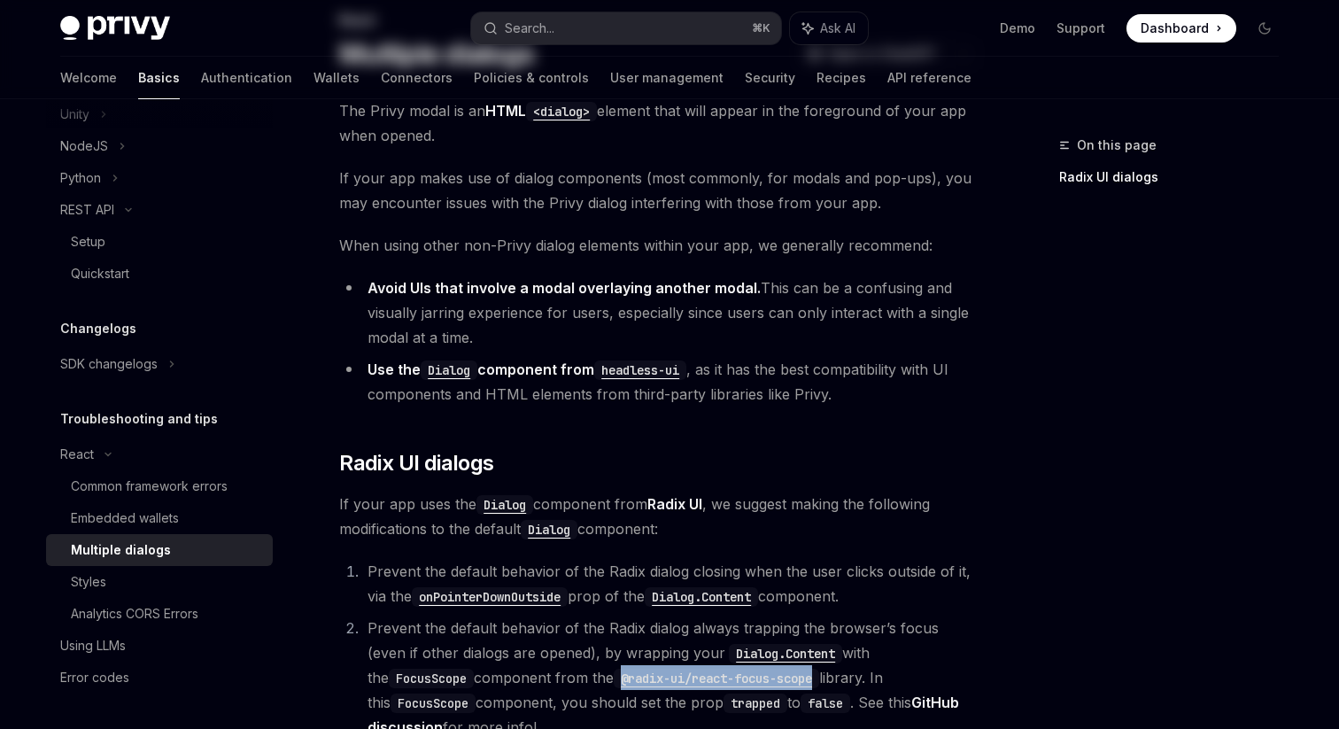
scroll to position [134, 0]
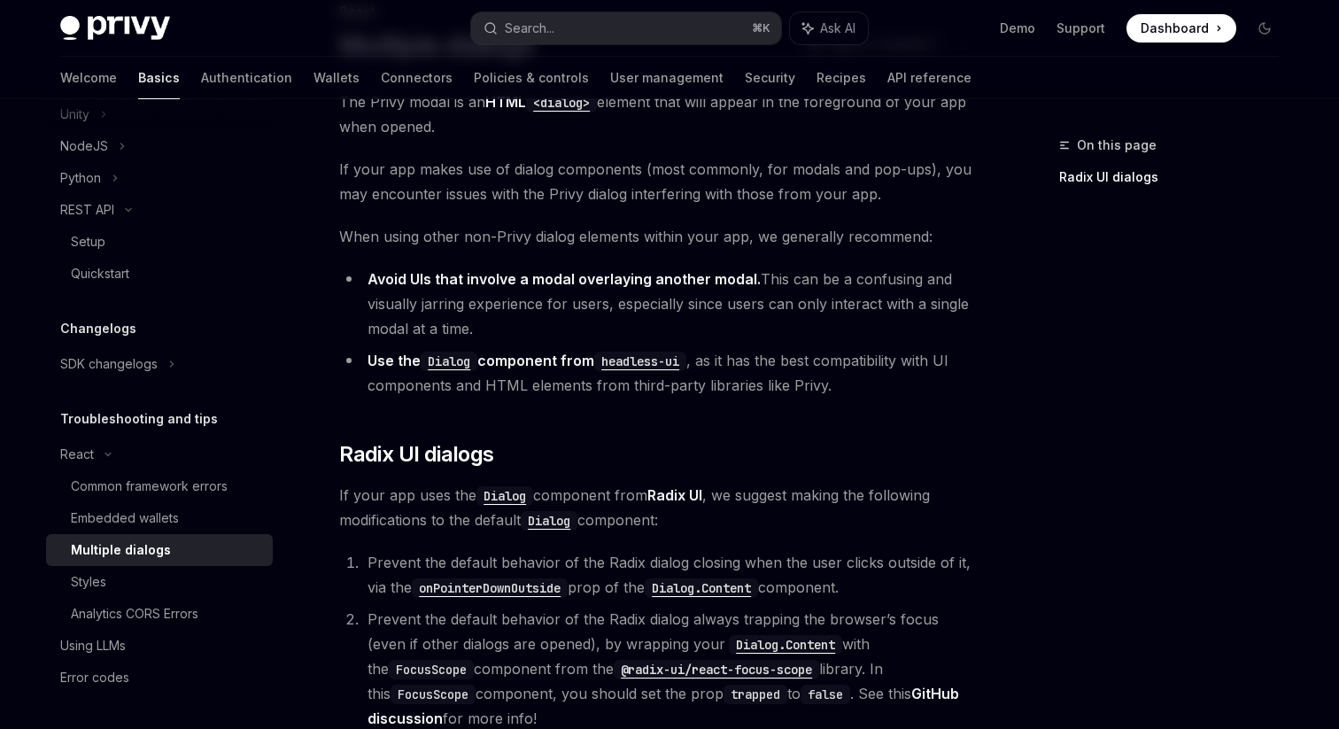
click at [495, 233] on span "When using other non-Privy dialog elements within your app, we generally recomm…" at bounding box center [658, 236] width 638 height 25
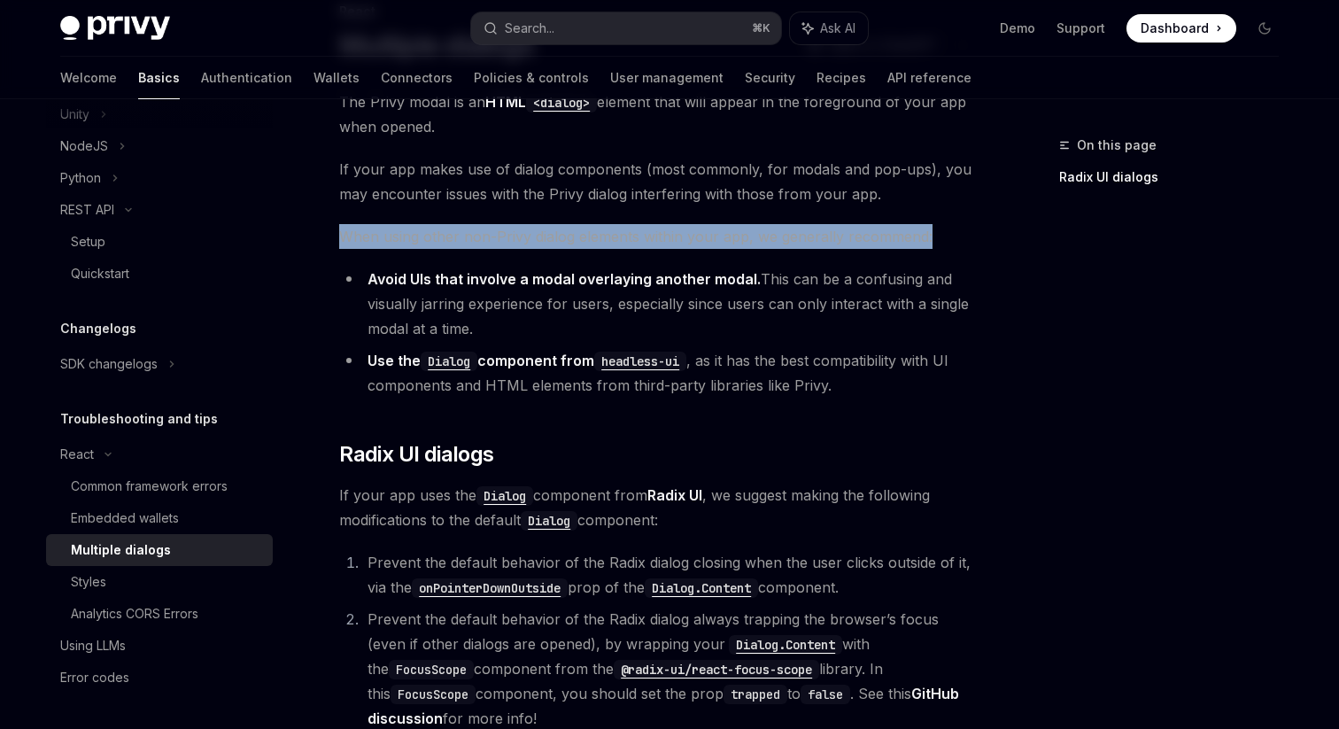
click at [495, 233] on span "When using other non-Privy dialog elements within your app, we generally recomm…" at bounding box center [658, 236] width 638 height 25
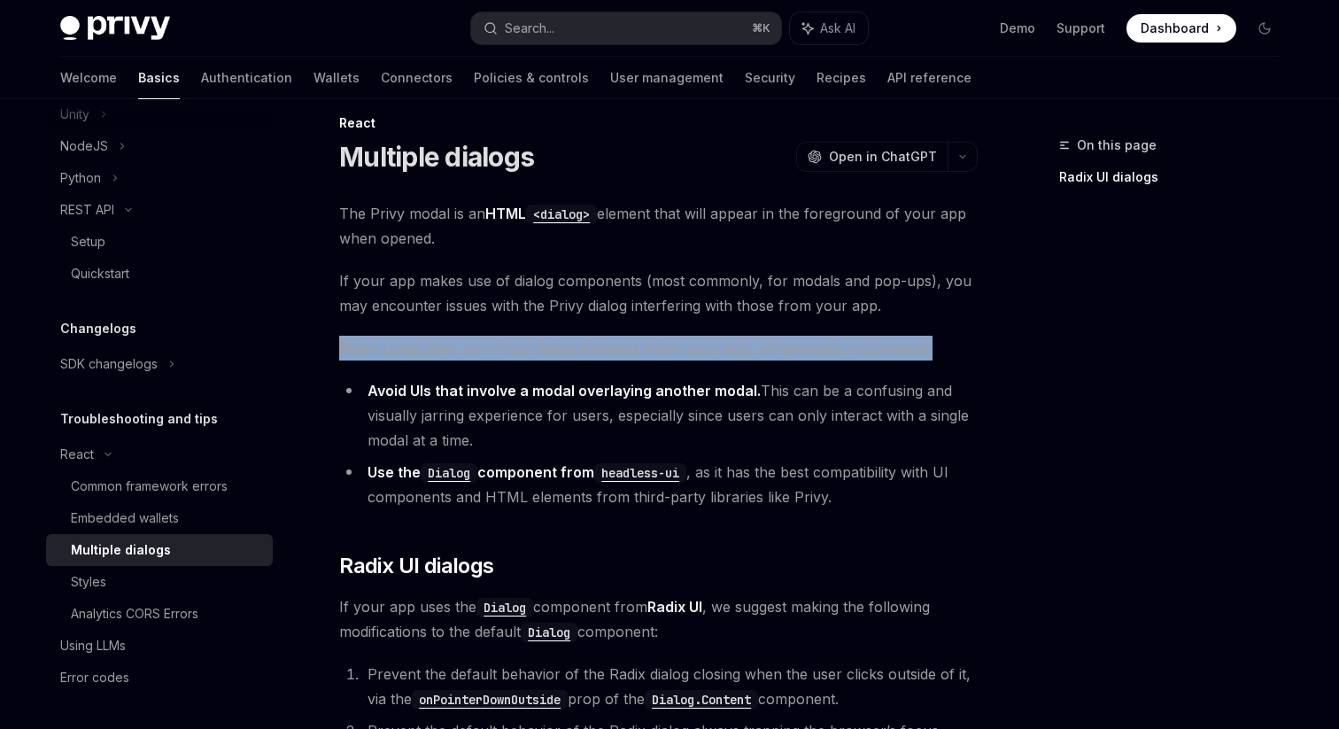
scroll to position [0, 0]
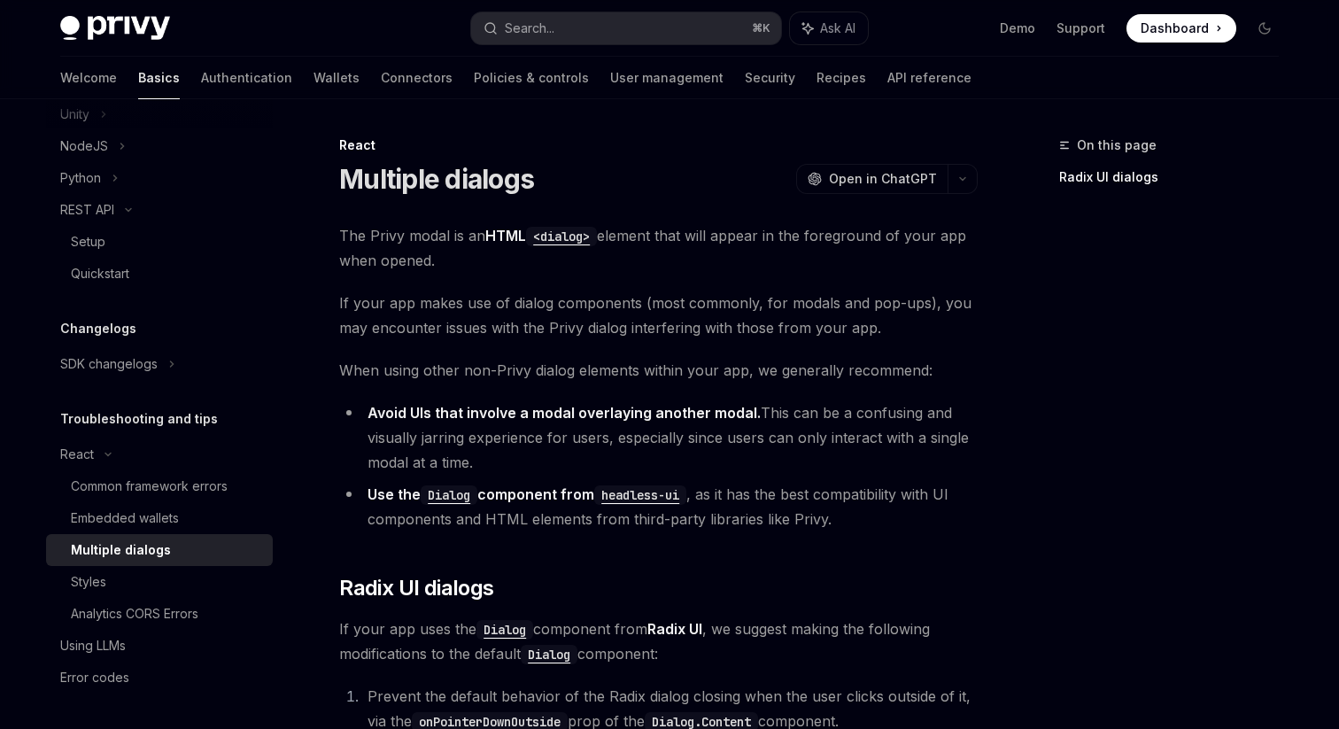
click at [427, 242] on span "The Privy modal is an HTML <dialog> element that will appear in the foreground …" at bounding box center [658, 248] width 638 height 50
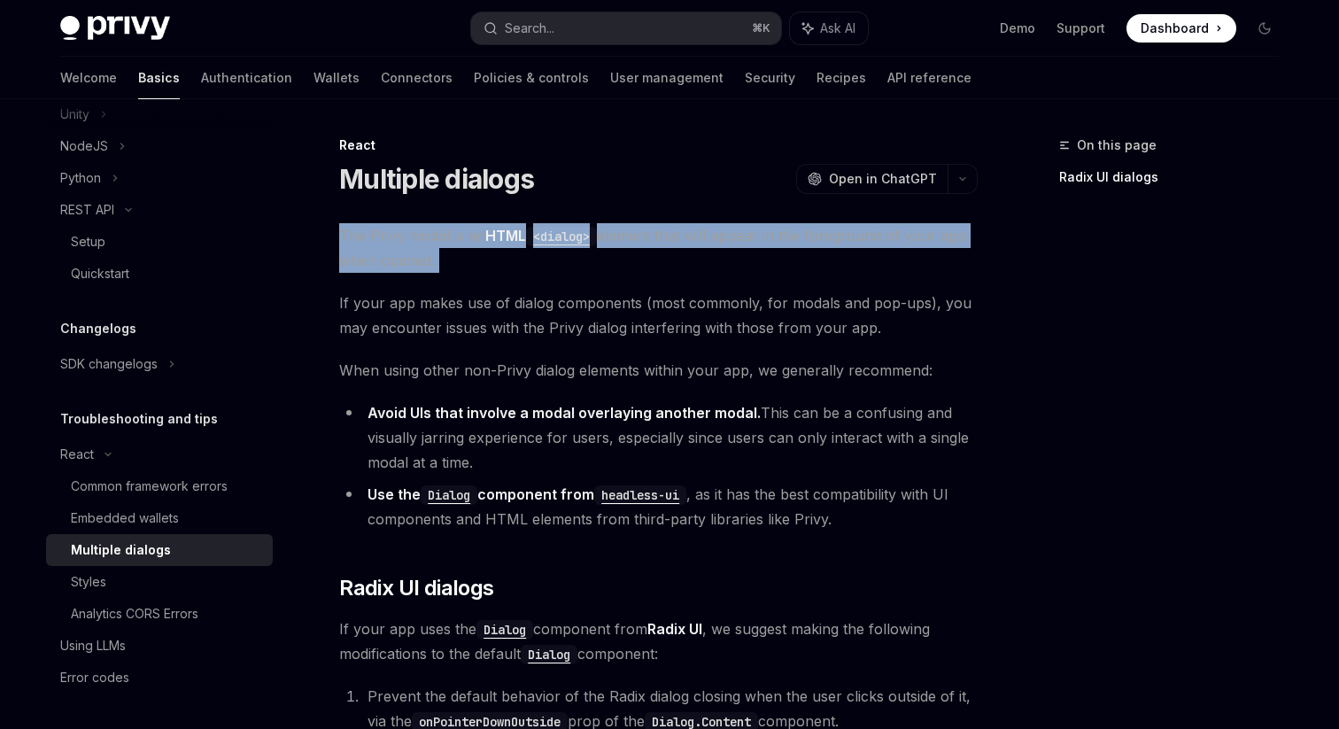
click at [427, 242] on span "The Privy modal is an HTML <dialog> element that will appear in the foreground …" at bounding box center [658, 248] width 638 height 50
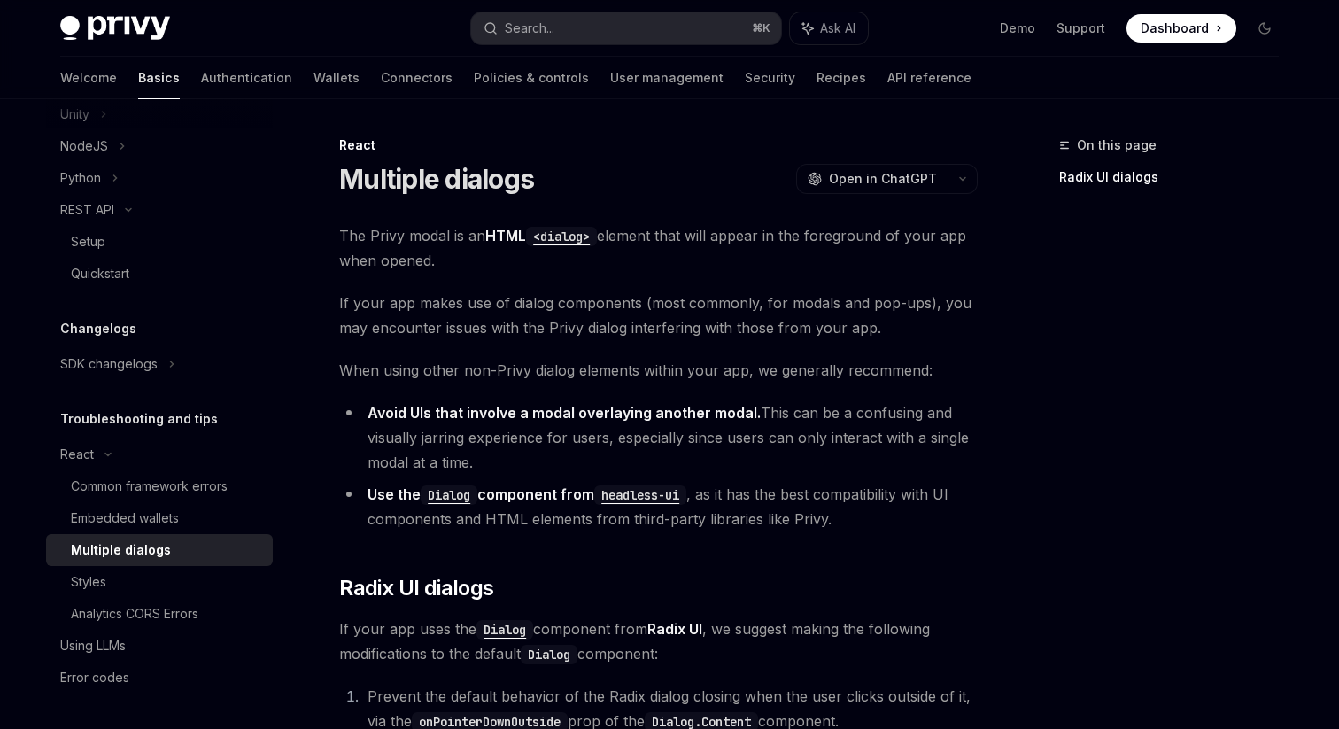
click at [486, 412] on strong "Avoid UIs that involve a modal overlaying another modal." at bounding box center [563, 413] width 393 height 18
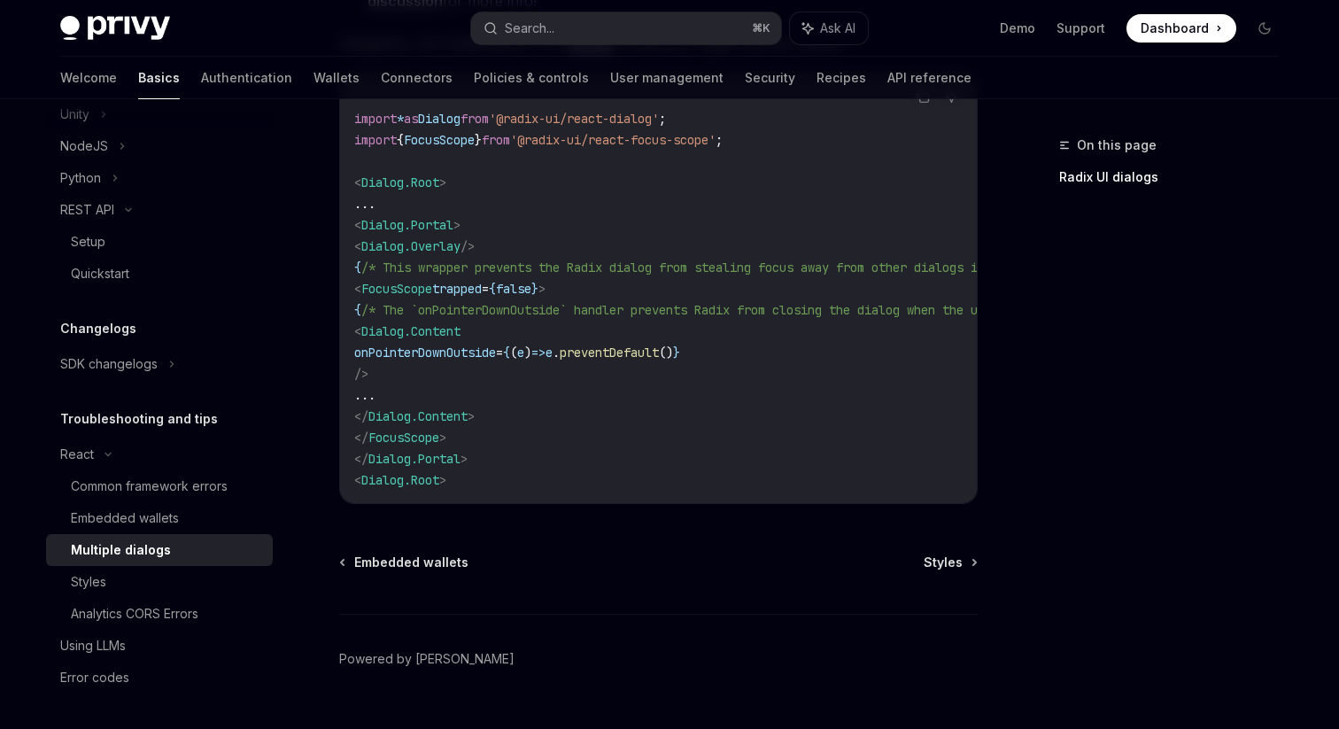
scroll to position [854, 0]
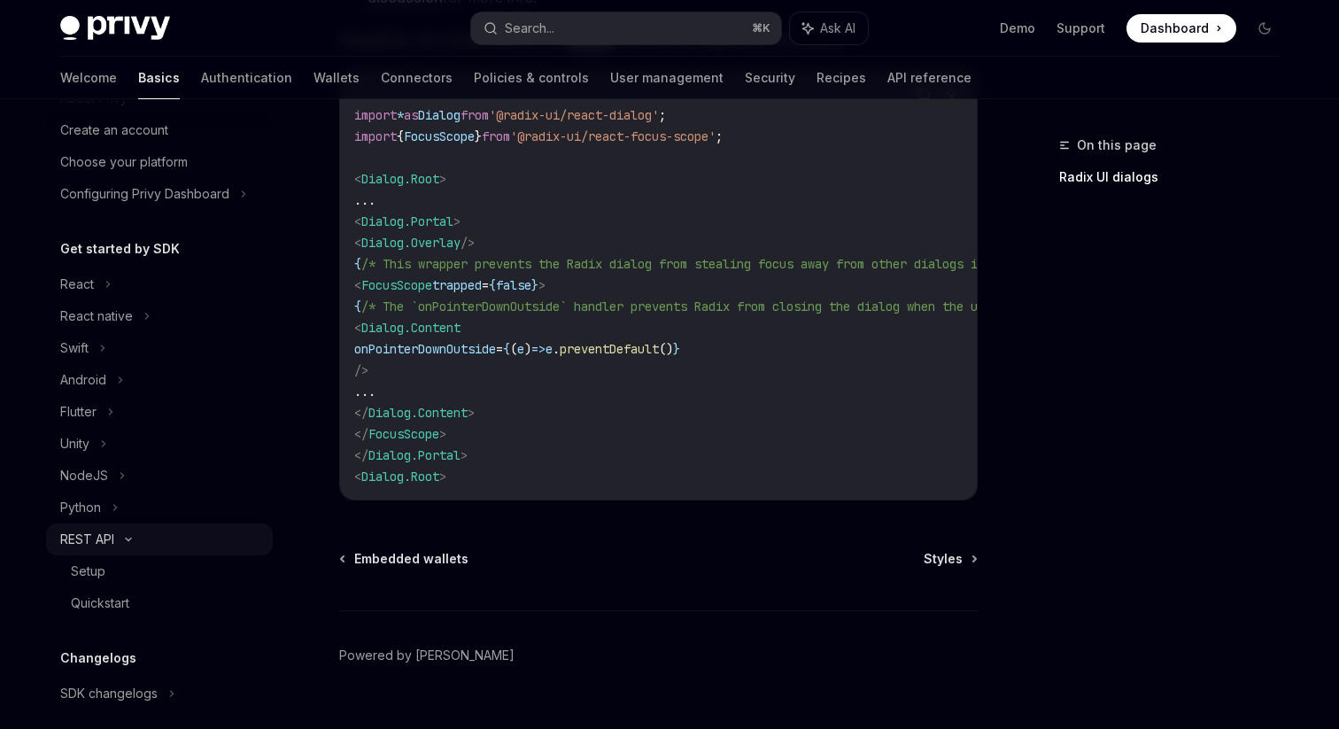
scroll to position [67, 0]
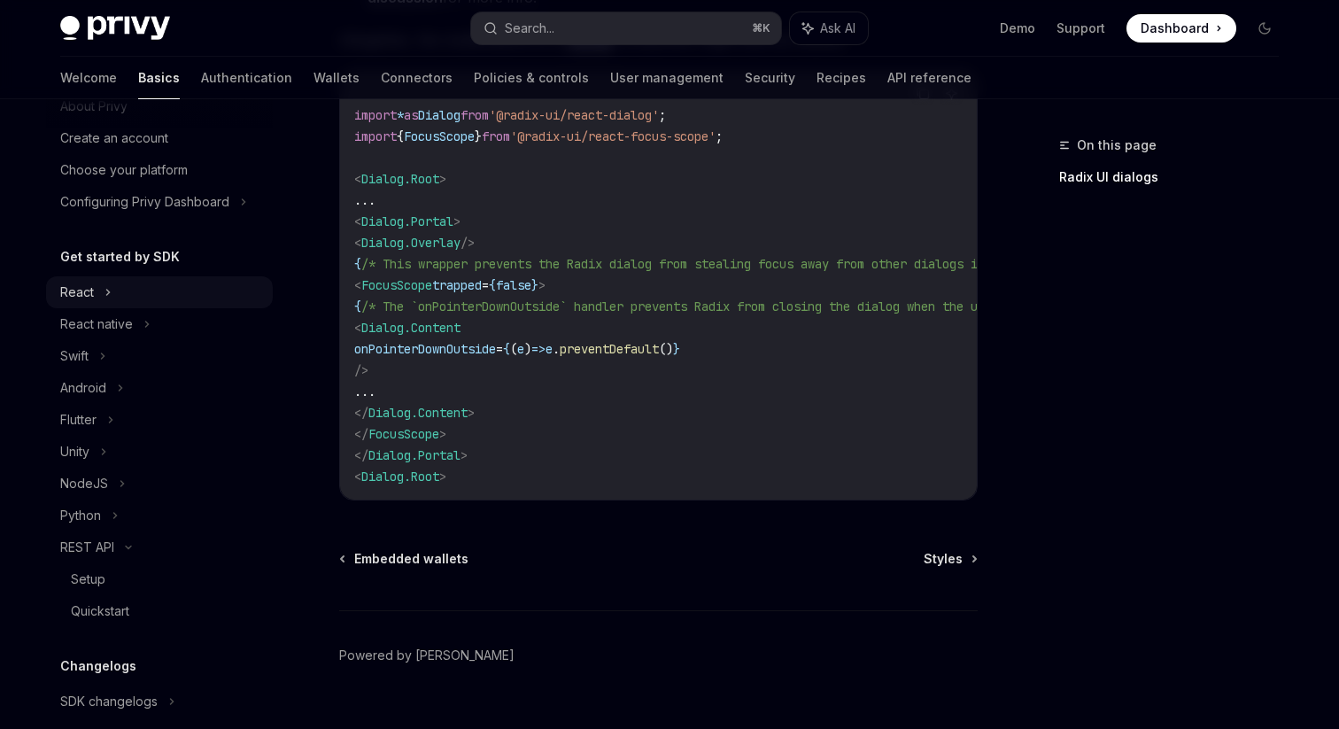
click at [140, 297] on div "React" at bounding box center [159, 292] width 227 height 32
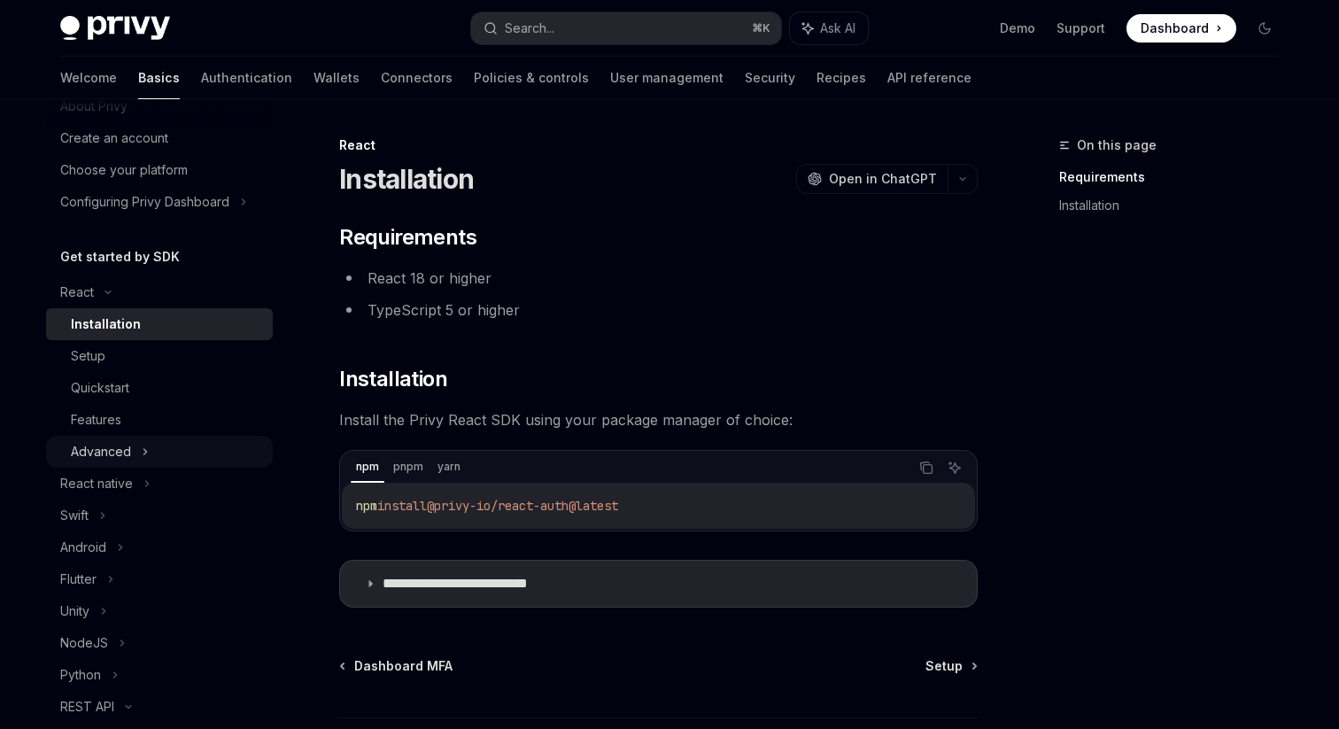
click at [157, 448] on div "Advanced" at bounding box center [159, 452] width 227 height 32
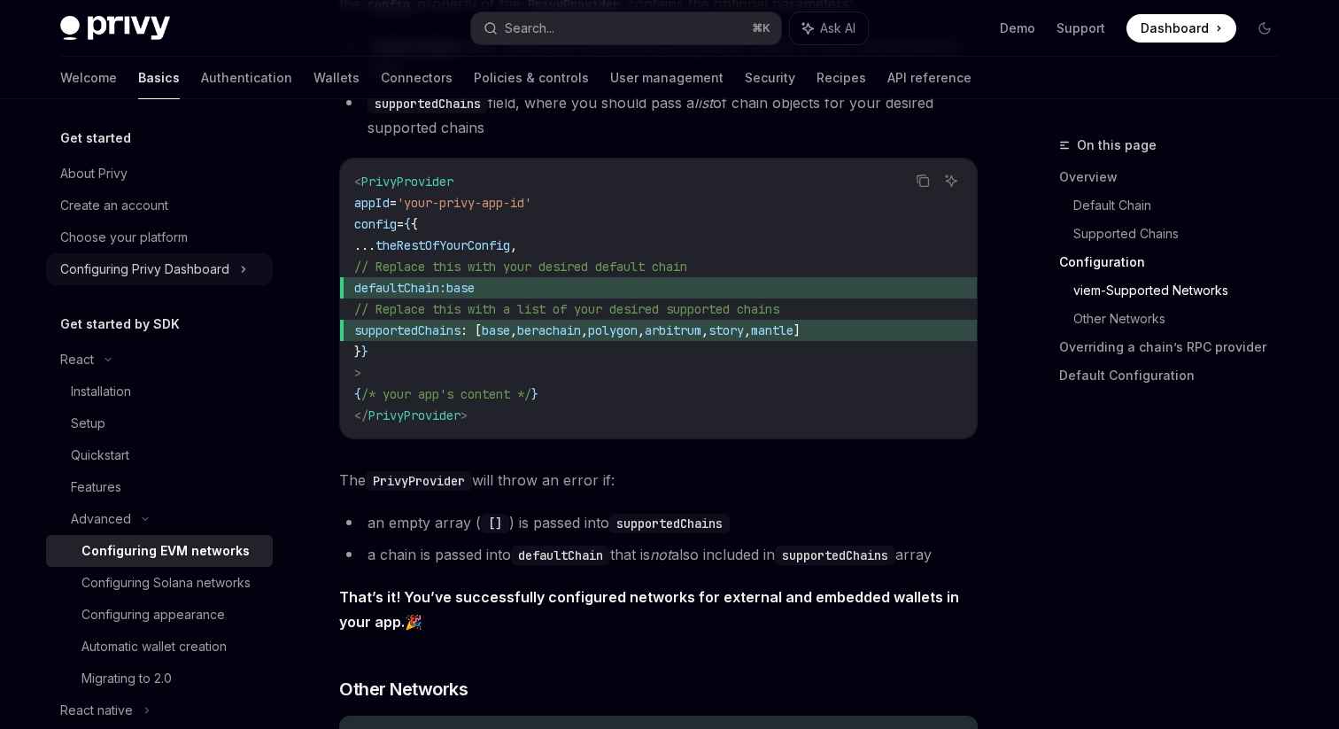
click at [252, 263] on div "Configuring Privy Dashboard" at bounding box center [159, 269] width 227 height 32
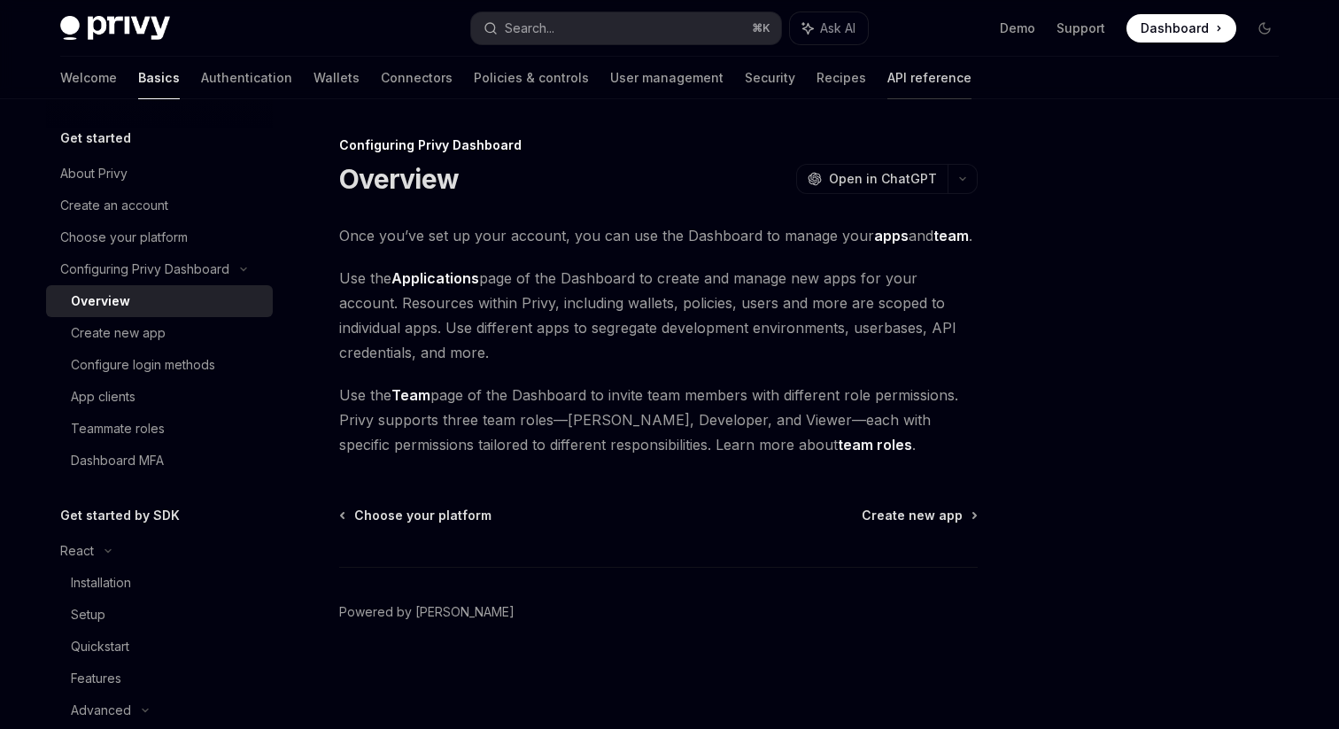
click at [887, 80] on link "API reference" at bounding box center [929, 78] width 84 height 42
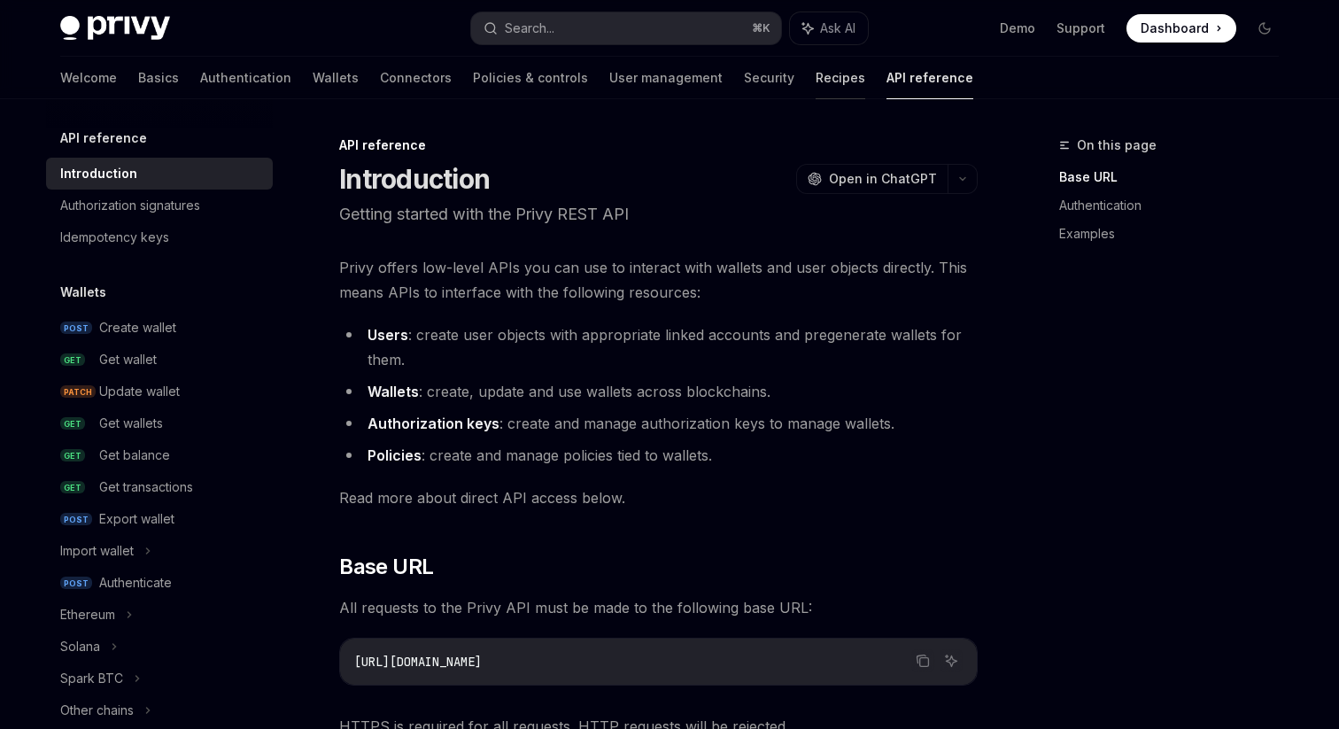
click at [815, 86] on link "Recipes" at bounding box center [840, 78] width 50 height 42
type textarea "*"
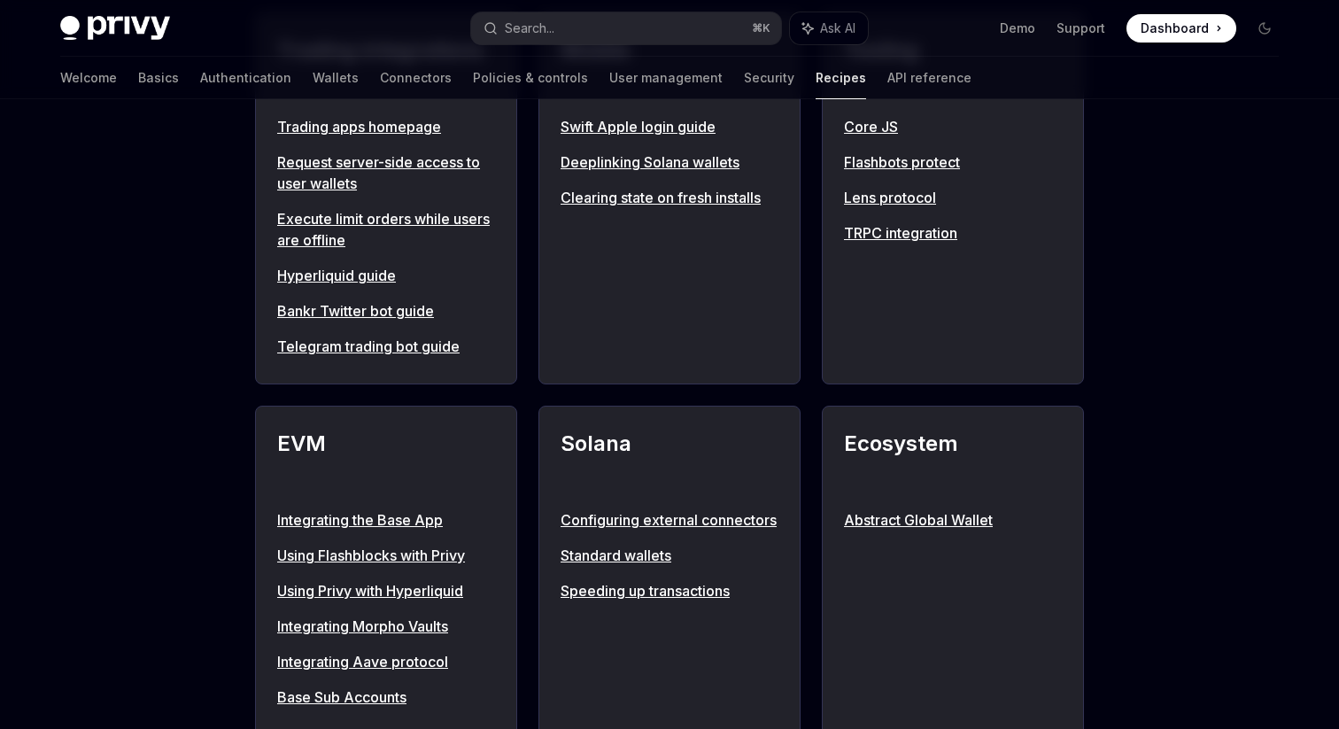
scroll to position [1566, 0]
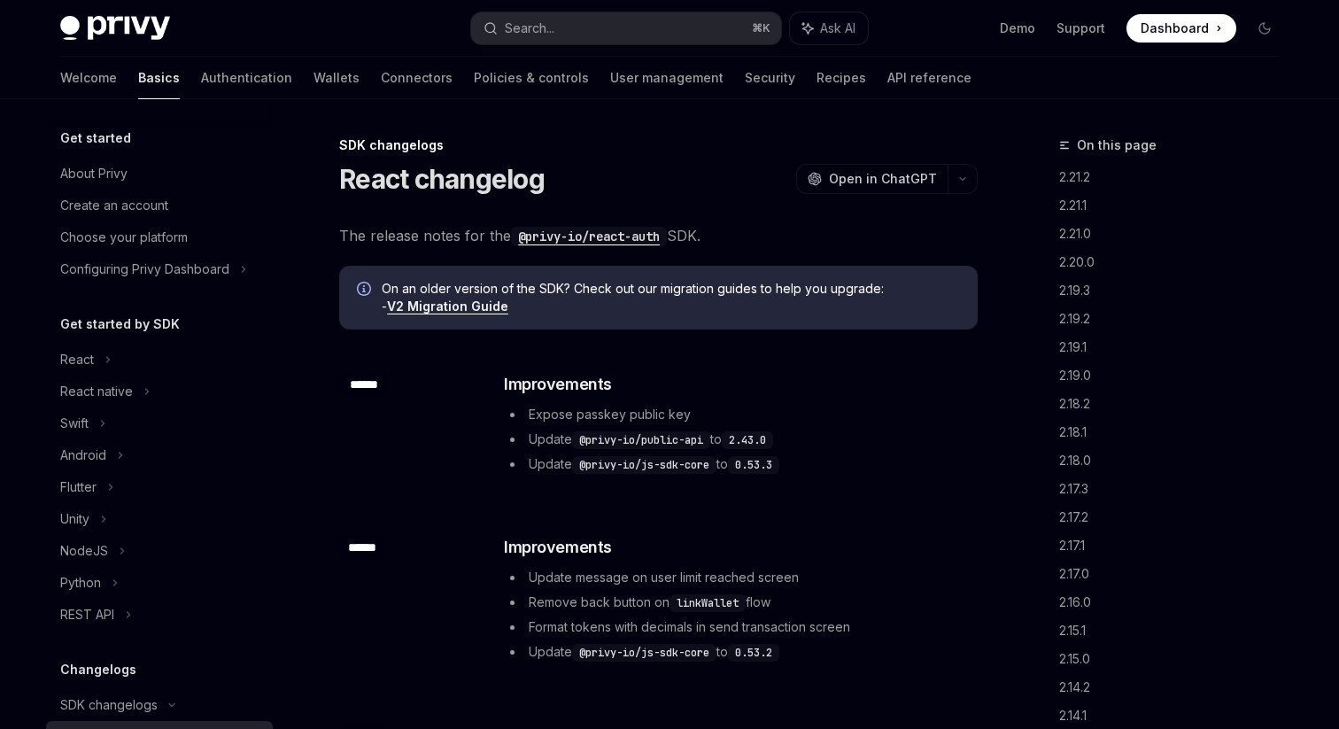
scroll to position [446, 0]
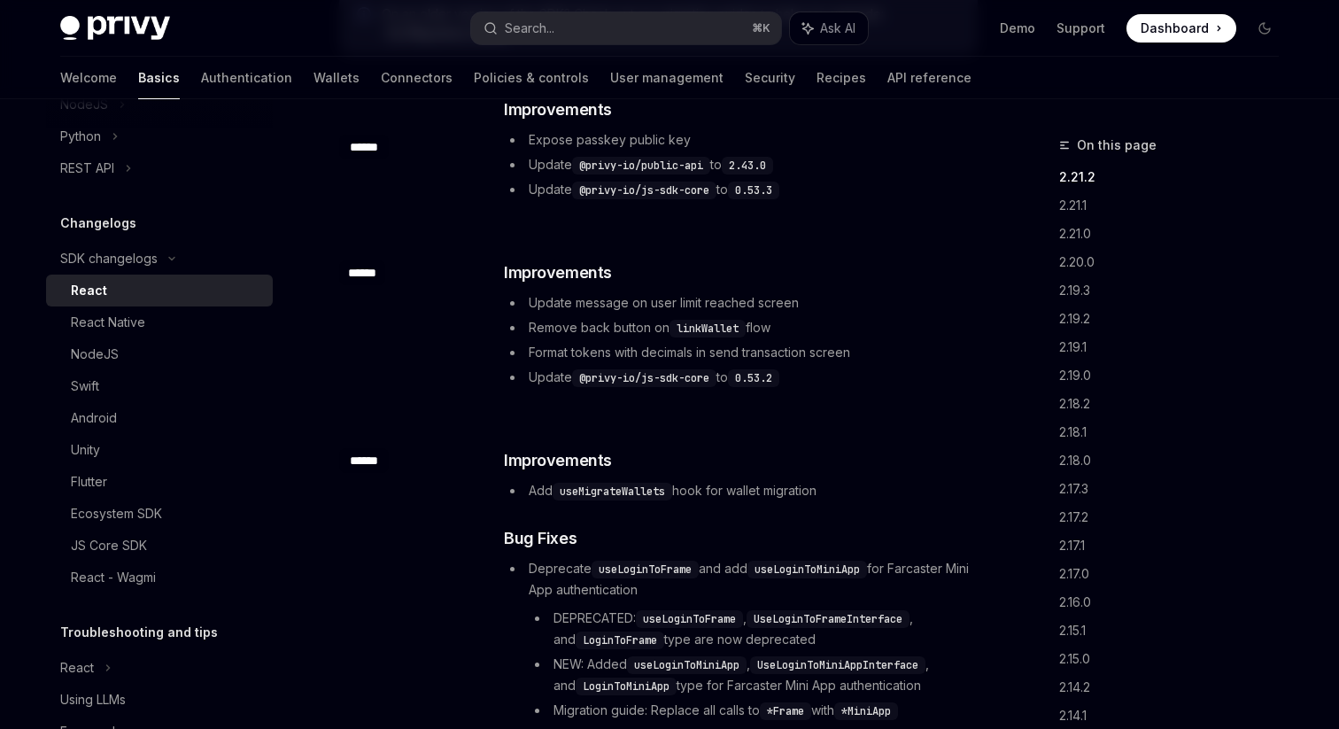
type textarea "*"
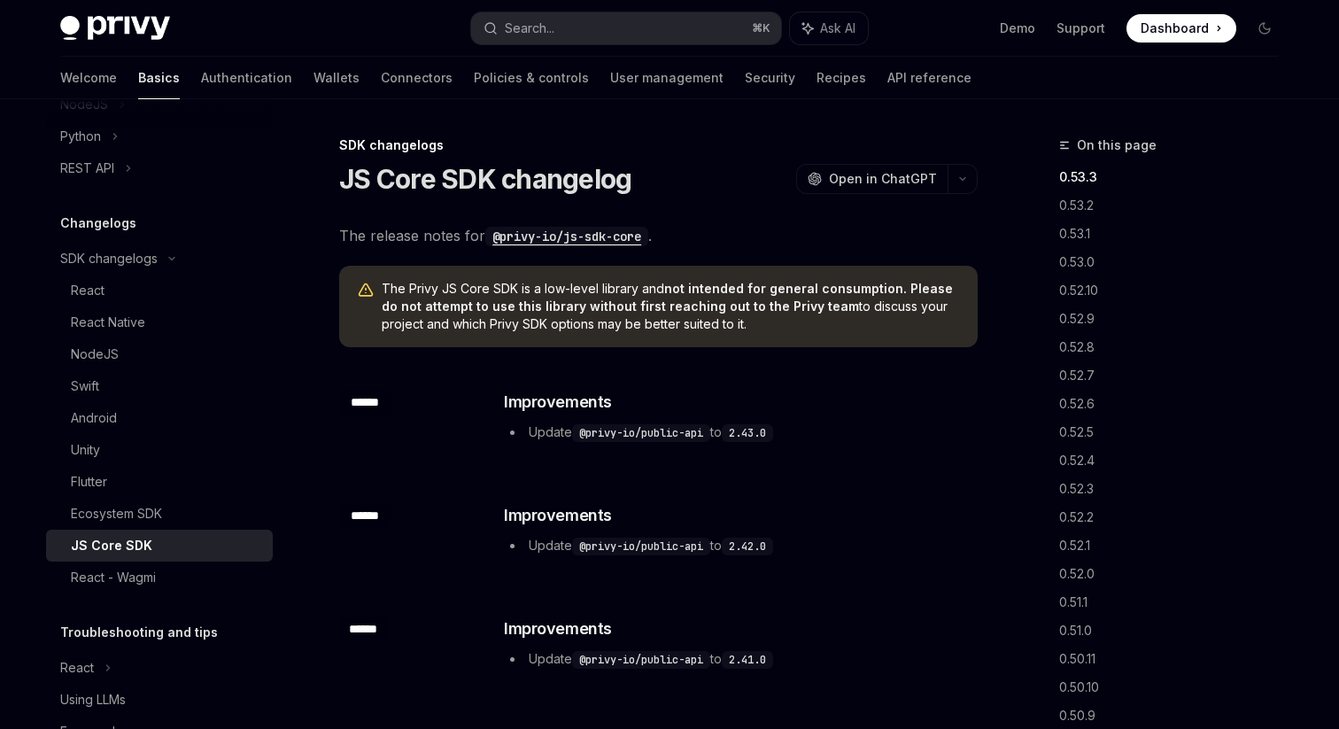
click at [613, 240] on code "@privy-io/js-sdk-core" at bounding box center [566, 236] width 163 height 19
click at [593, 234] on code "@privy-io/js-sdk-core" at bounding box center [566, 236] width 163 height 19
